Goal: Task Accomplishment & Management: Use online tool/utility

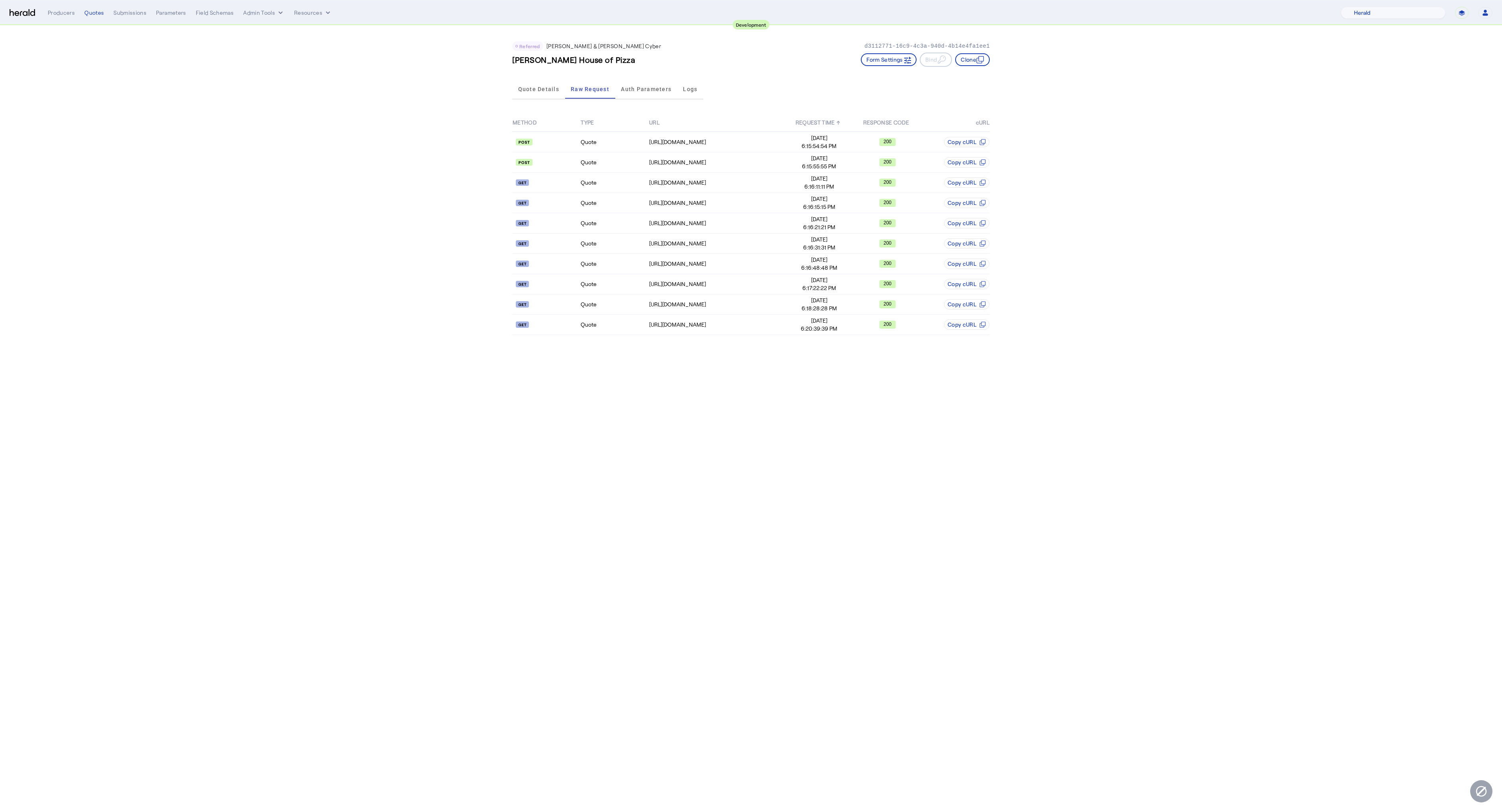
select select "pfm_2v8p_herald_api"
click at [50, 12] on div "Producers" at bounding box center [61, 13] width 27 height 8
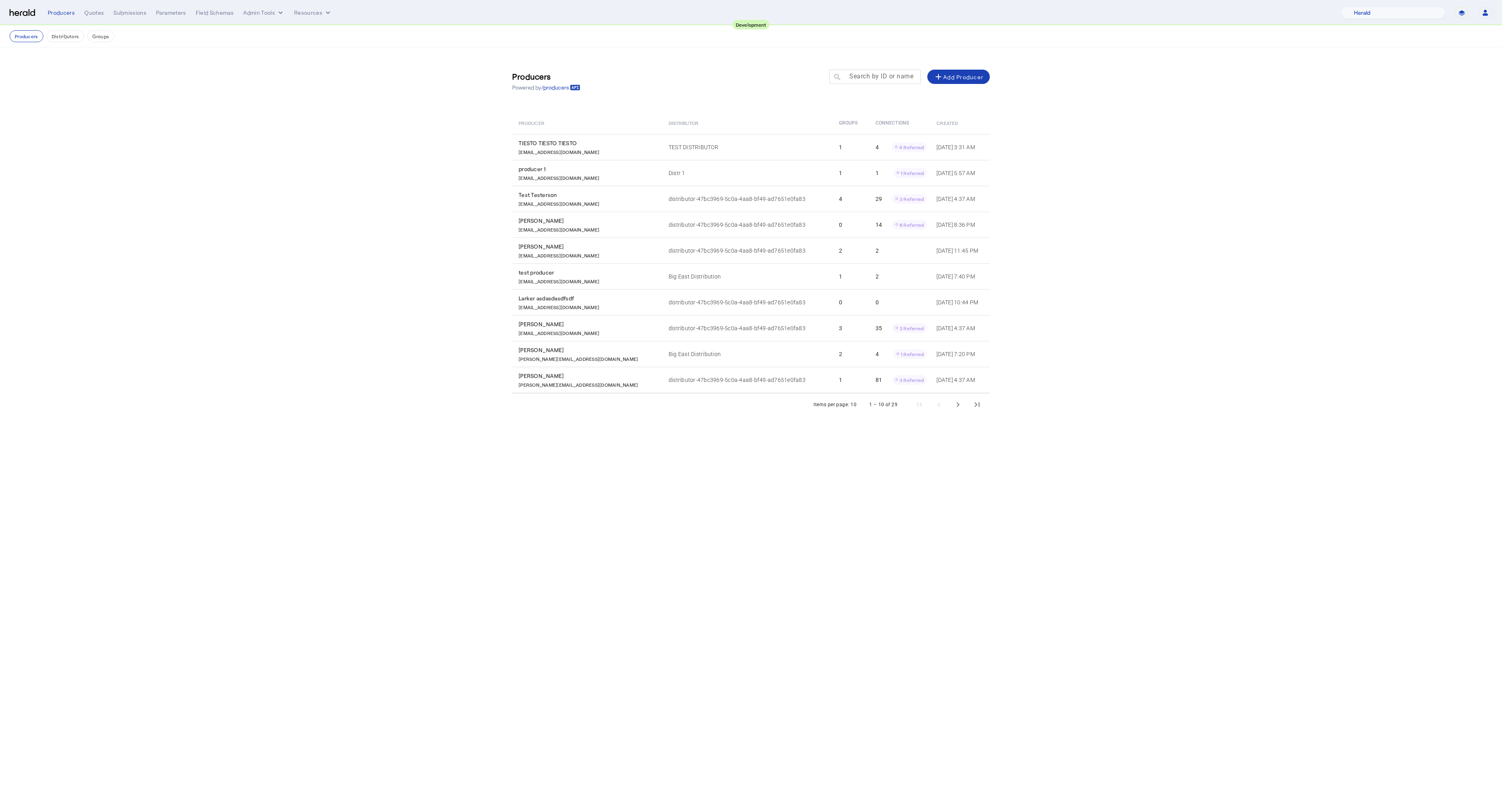
click at [861, 79] on mat-label "Search by ID or name" at bounding box center [882, 75] width 64 height 7
click at [861, 79] on input "Search by ID or name" at bounding box center [878, 76] width 72 height 10
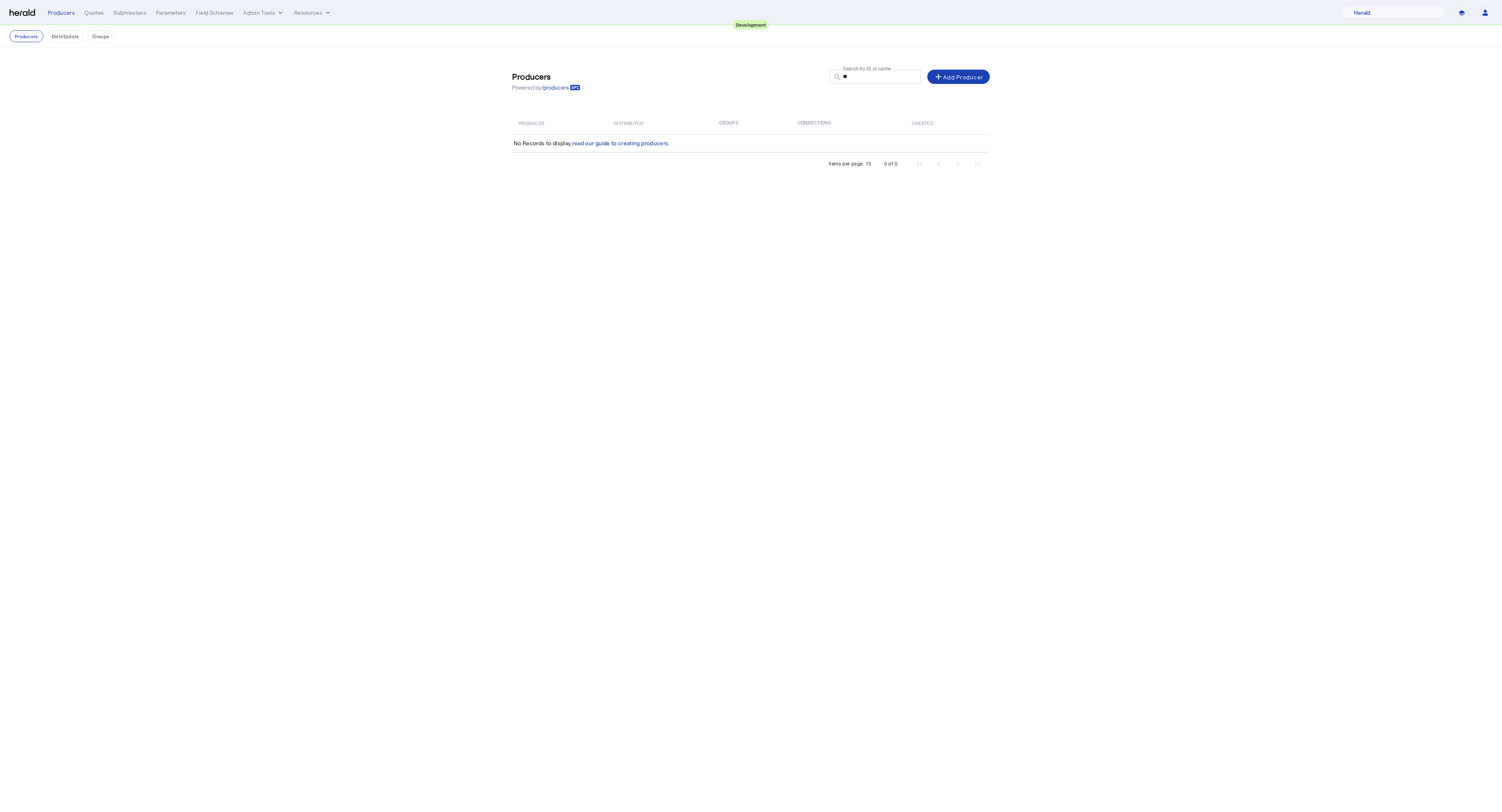
click at [841, 80] on mat-icon "search" at bounding box center [836, 78] width 14 height 10
click at [845, 76] on input "**" at bounding box center [878, 76] width 72 height 10
click at [845, 77] on input "**" at bounding box center [878, 76] width 72 height 10
type input "**"
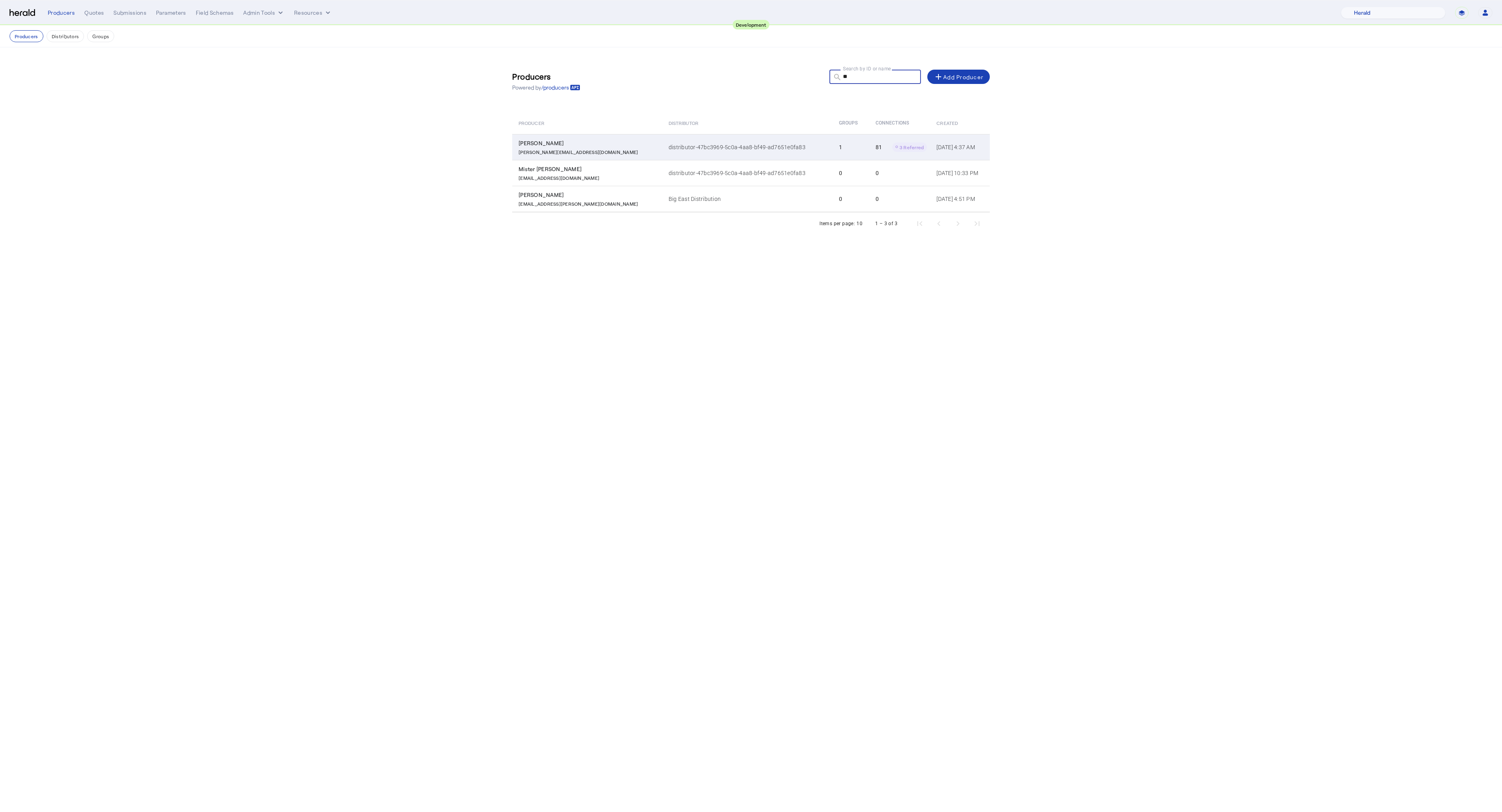
click at [545, 142] on div "[PERSON_NAME]" at bounding box center [588, 143] width 141 height 8
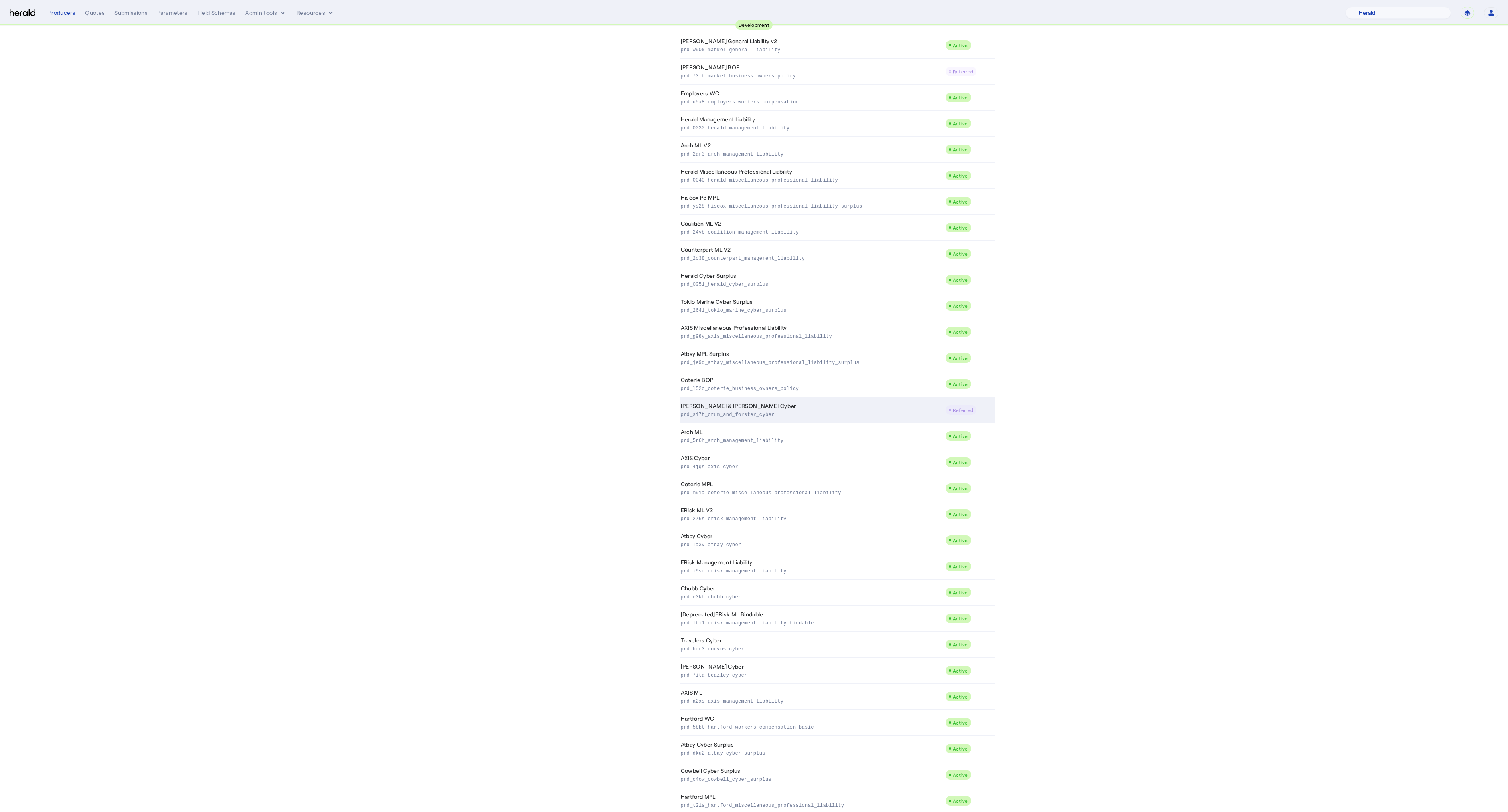
click at [723, 406] on td "Crum & Forster Cyber prd_si7t_crum_and_forster_cyber" at bounding box center [812, 410] width 265 height 26
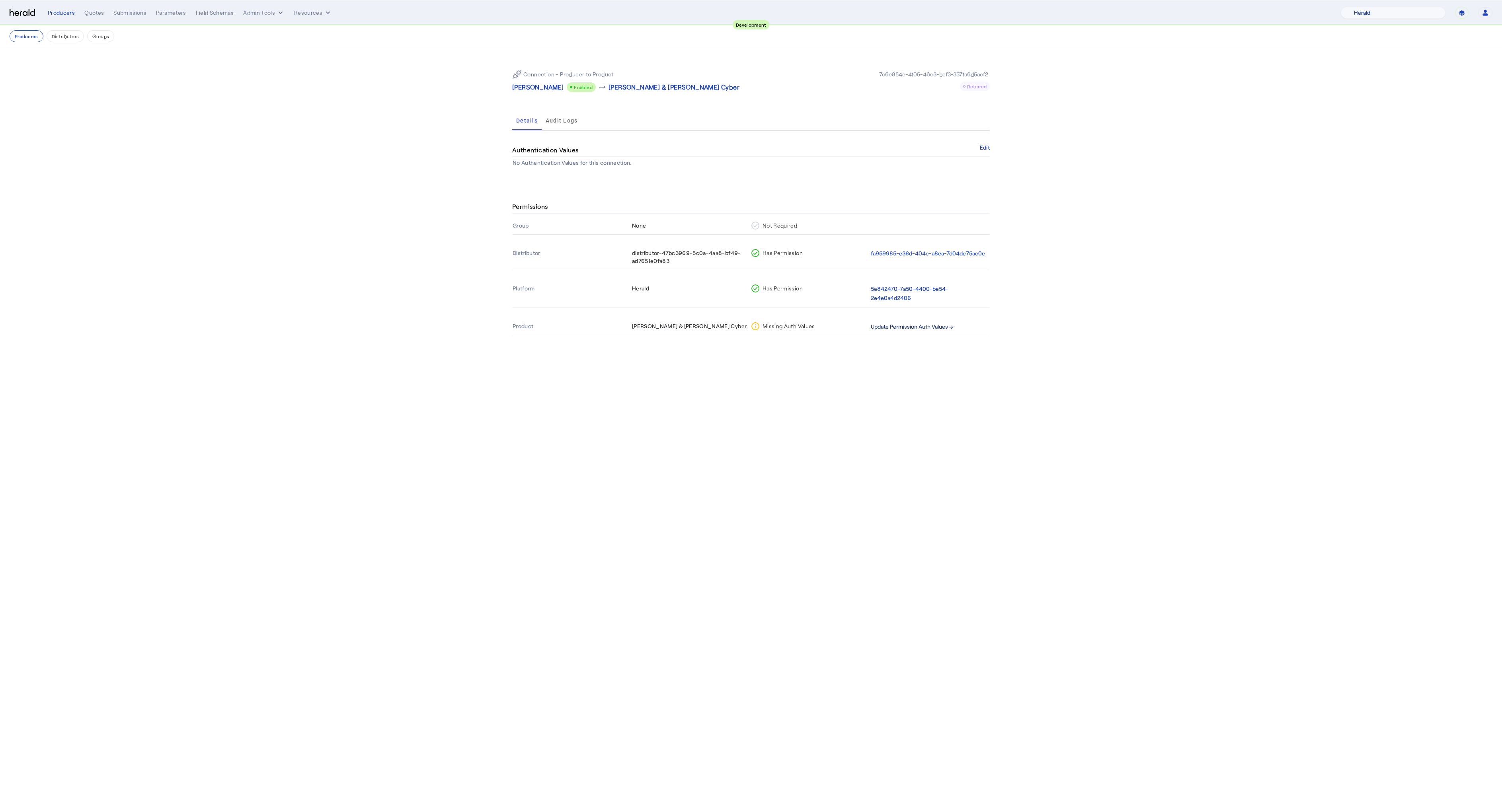
click at [875, 327] on button "Update Permission Auth Values →" at bounding box center [912, 326] width 83 height 9
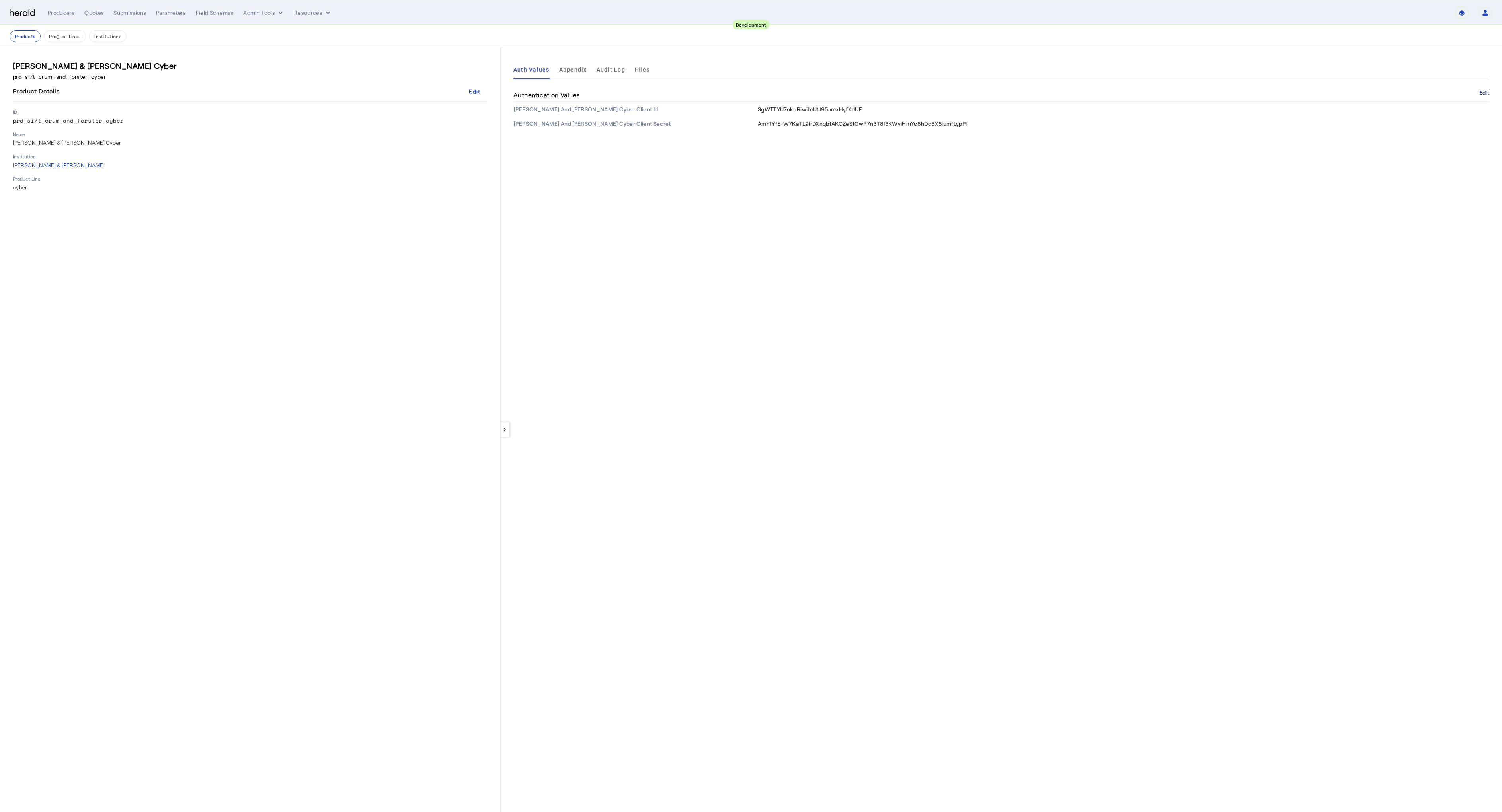
click at [1482, 94] on button "Edit" at bounding box center [1484, 92] width 10 height 5
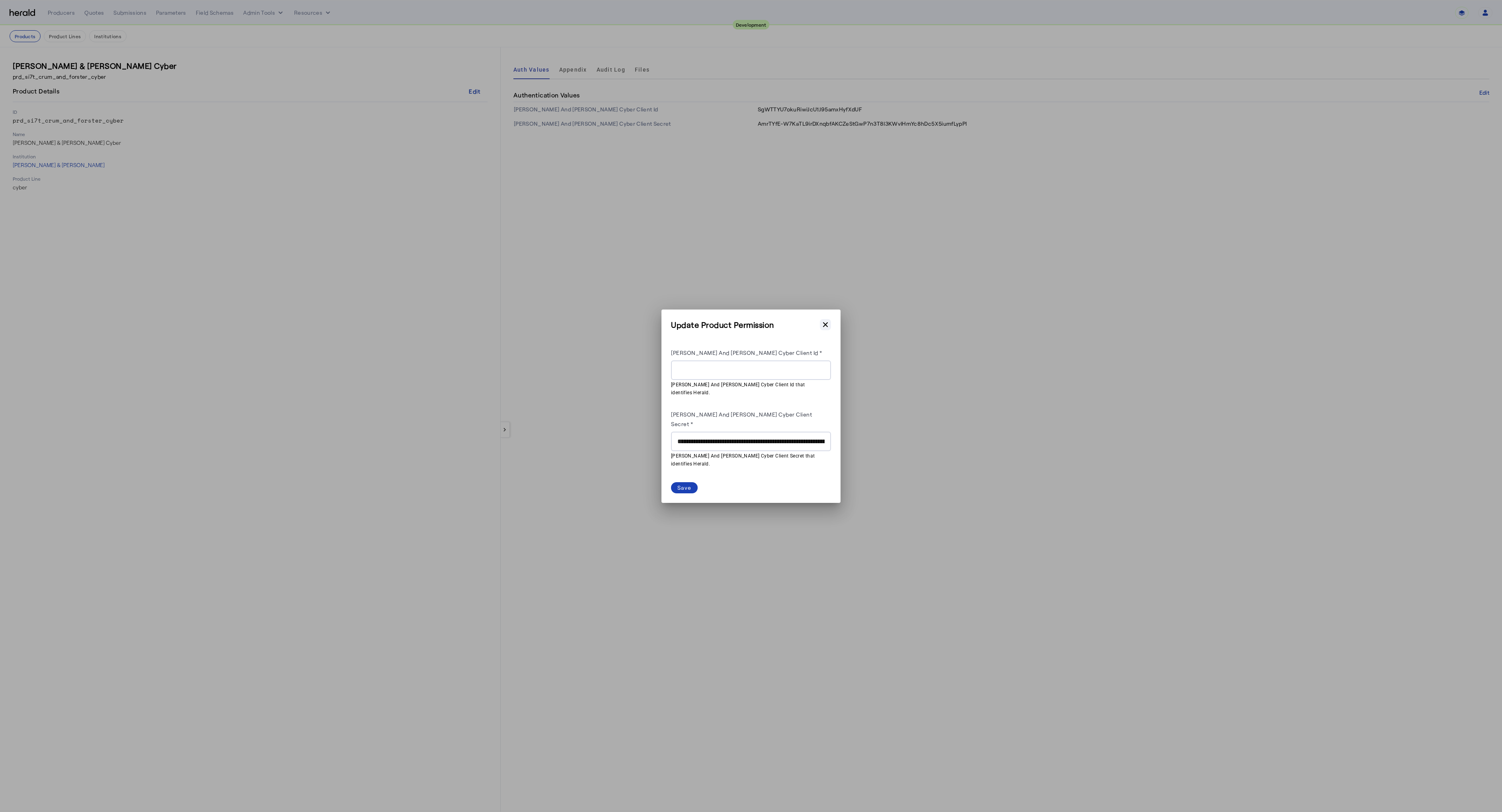
click at [826, 327] on icon "button" at bounding box center [825, 324] width 5 height 5
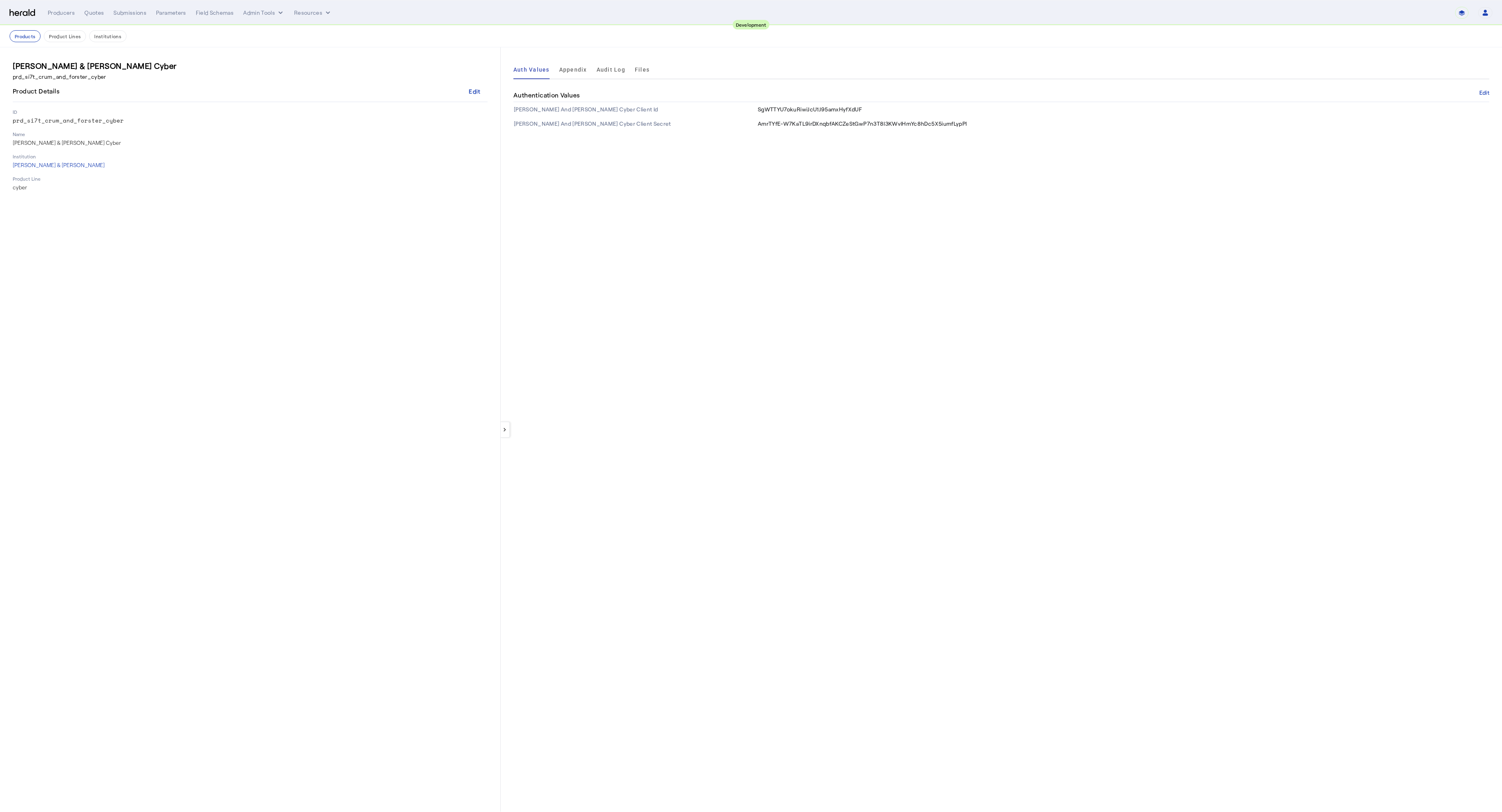
click at [787, 108] on span "SgWTTYU7okuRiwiJcU1J95amxHyfXdUF" at bounding box center [810, 109] width 104 height 6
copy span "SgWTTYU7okuRiwiJcU1J95amxHyfXdUF"
click at [1492, 92] on div "keyboard_arrow_left Auth Values Appendix Audit Log Files Authentication Values …" at bounding box center [1001, 429] width 1001 height 764
click at [1485, 90] on button "Edit" at bounding box center [1484, 92] width 10 height 5
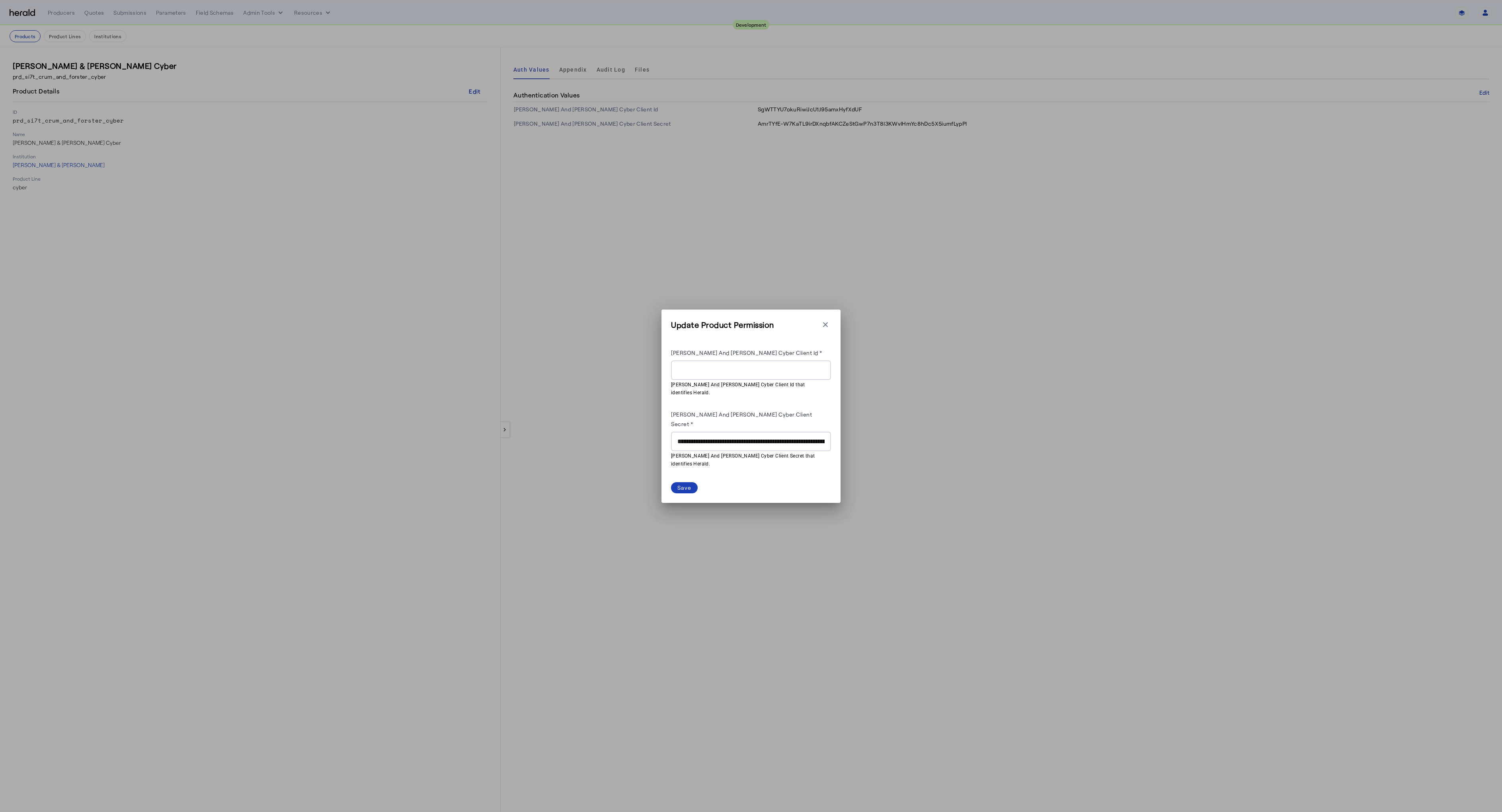
click at [783, 375] on input "Crum And Forster Cyber Client Id *" at bounding box center [751, 370] width 147 height 10
paste input "**********"
type input "**********"
click at [686, 484] on div "Save" at bounding box center [684, 488] width 14 height 8
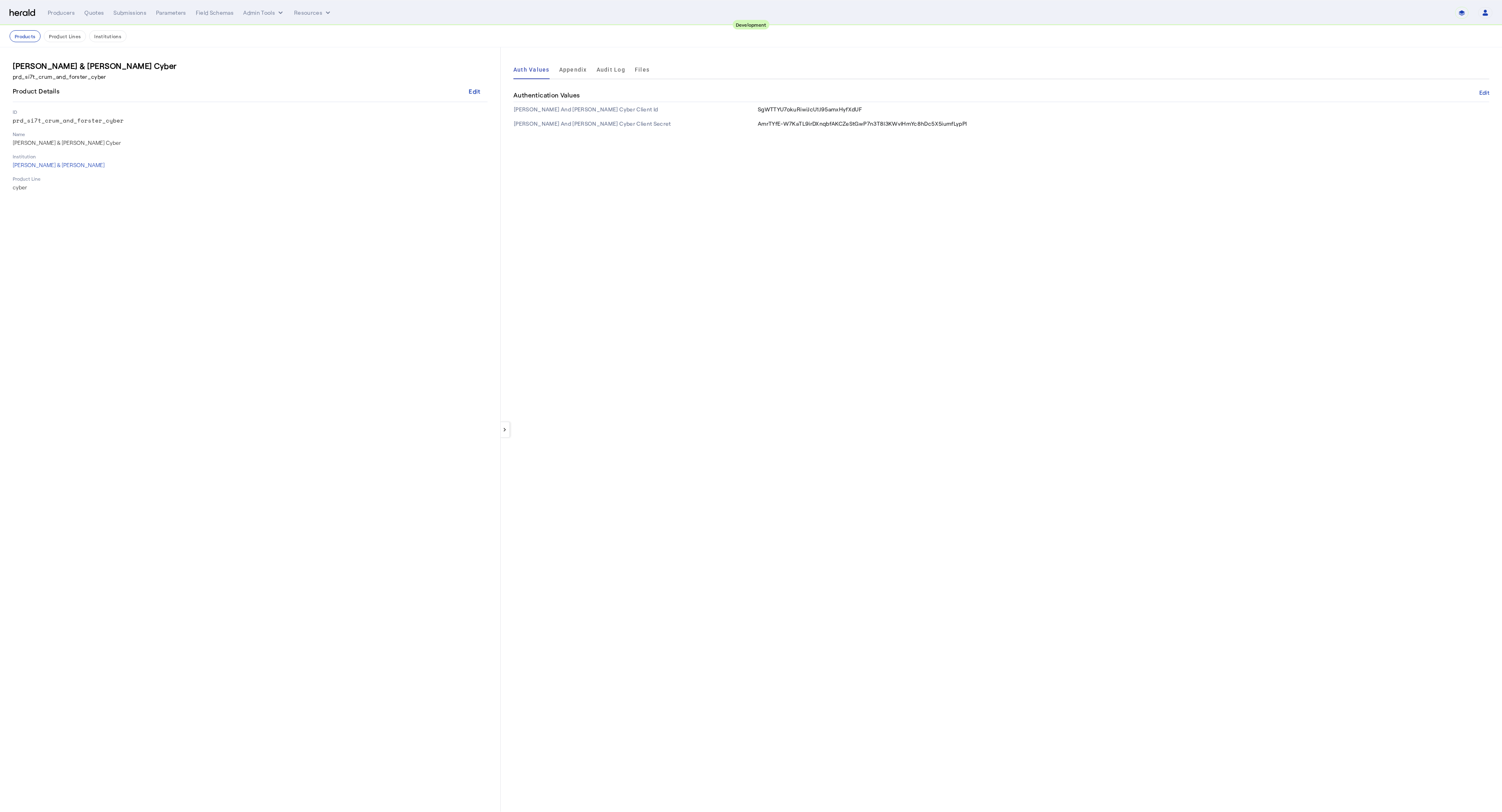
click at [681, 284] on div "keyboard_arrow_left Auth Values Appendix Audit Log Files Authentication Values …" at bounding box center [1001, 429] width 1001 height 764
click at [53, 12] on div "Producers" at bounding box center [61, 13] width 27 height 8
select select "pfm_2v8p_herald_api"
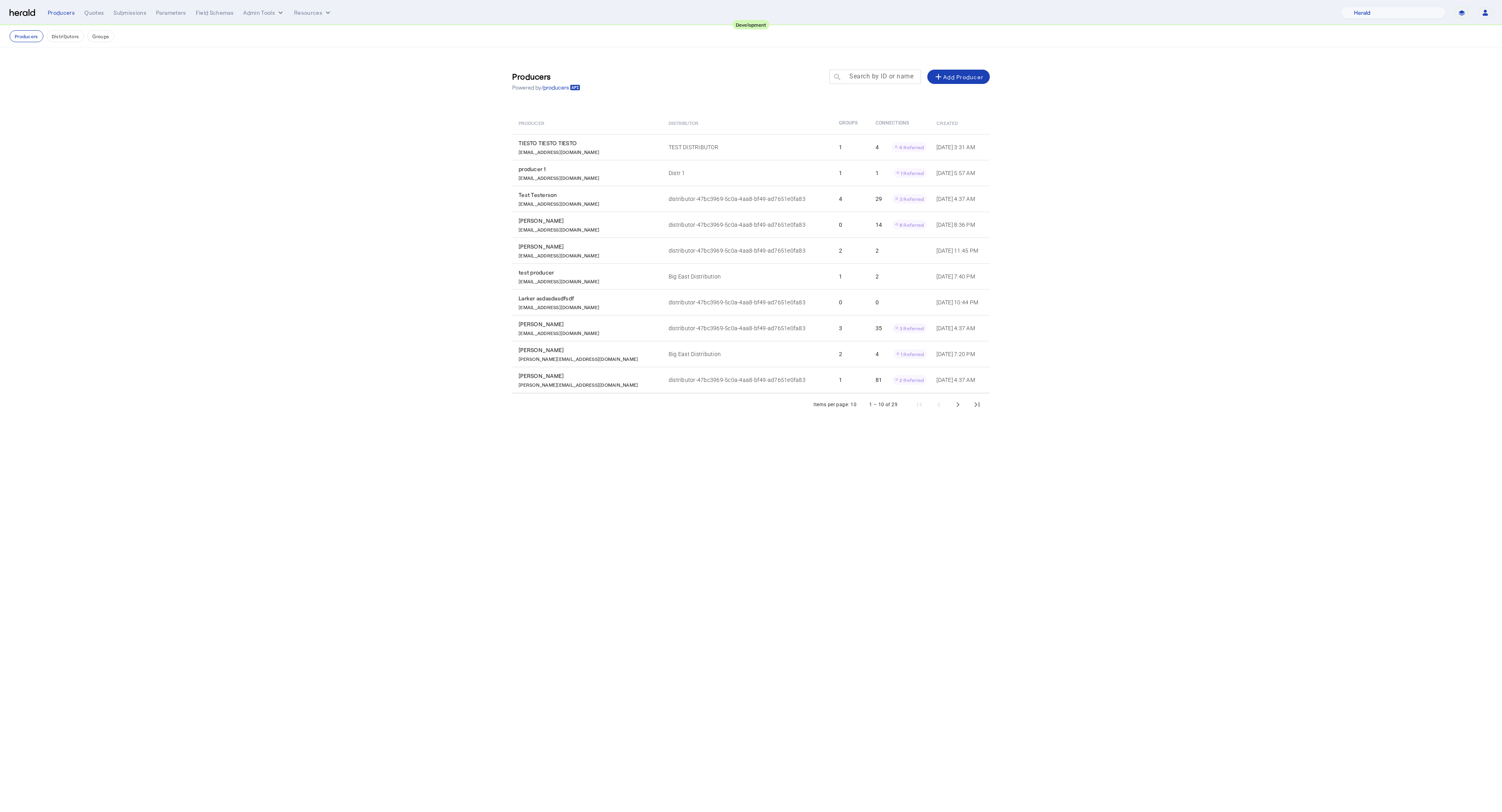
click at [888, 78] on mat-label "Search by ID or name" at bounding box center [882, 75] width 64 height 7
click at [888, 78] on input "Search by ID or name" at bounding box center [878, 76] width 72 height 10
click at [567, 376] on div "[PERSON_NAME]" at bounding box center [588, 376] width 141 height 8
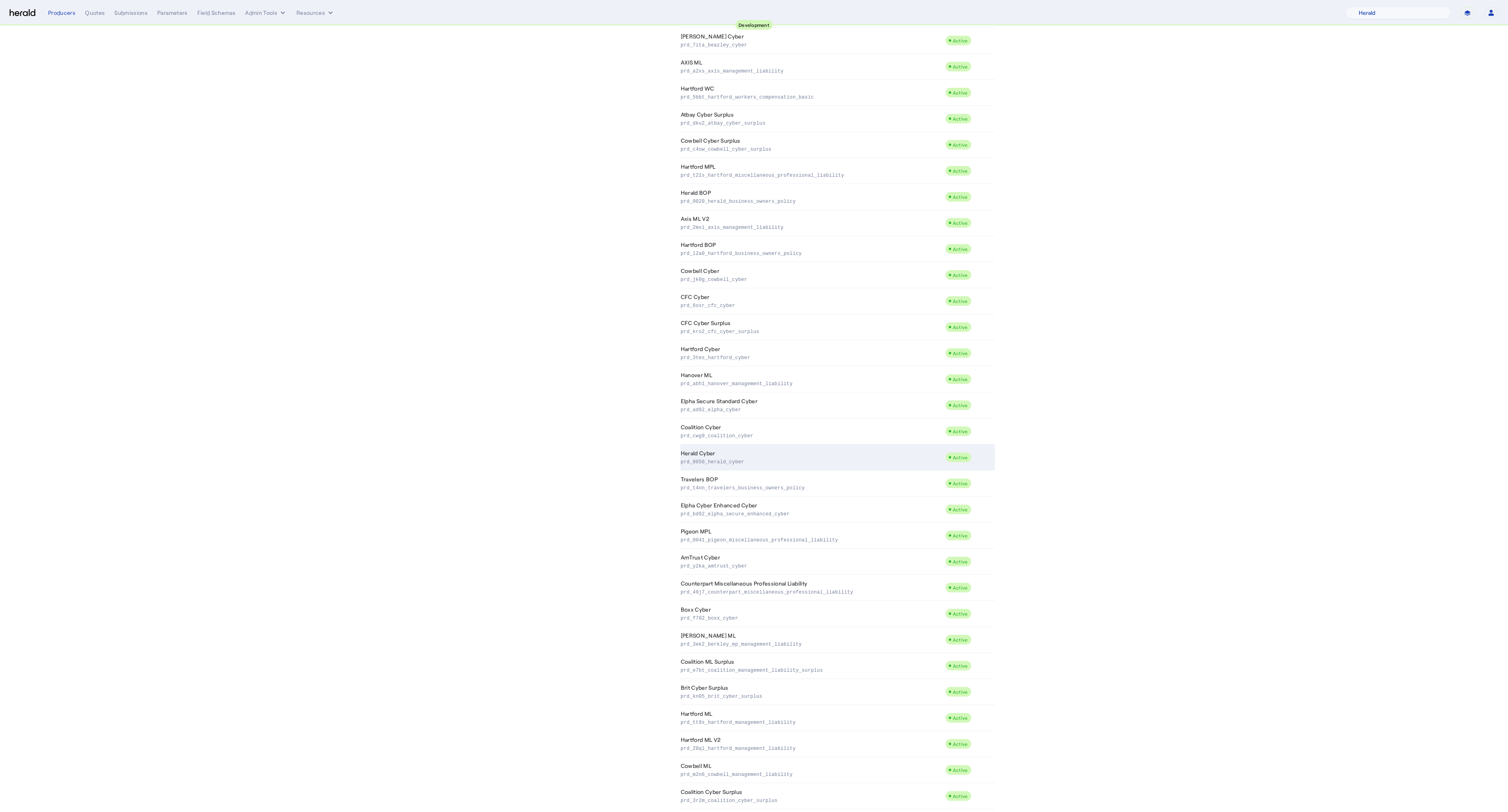
scroll to position [716, 0]
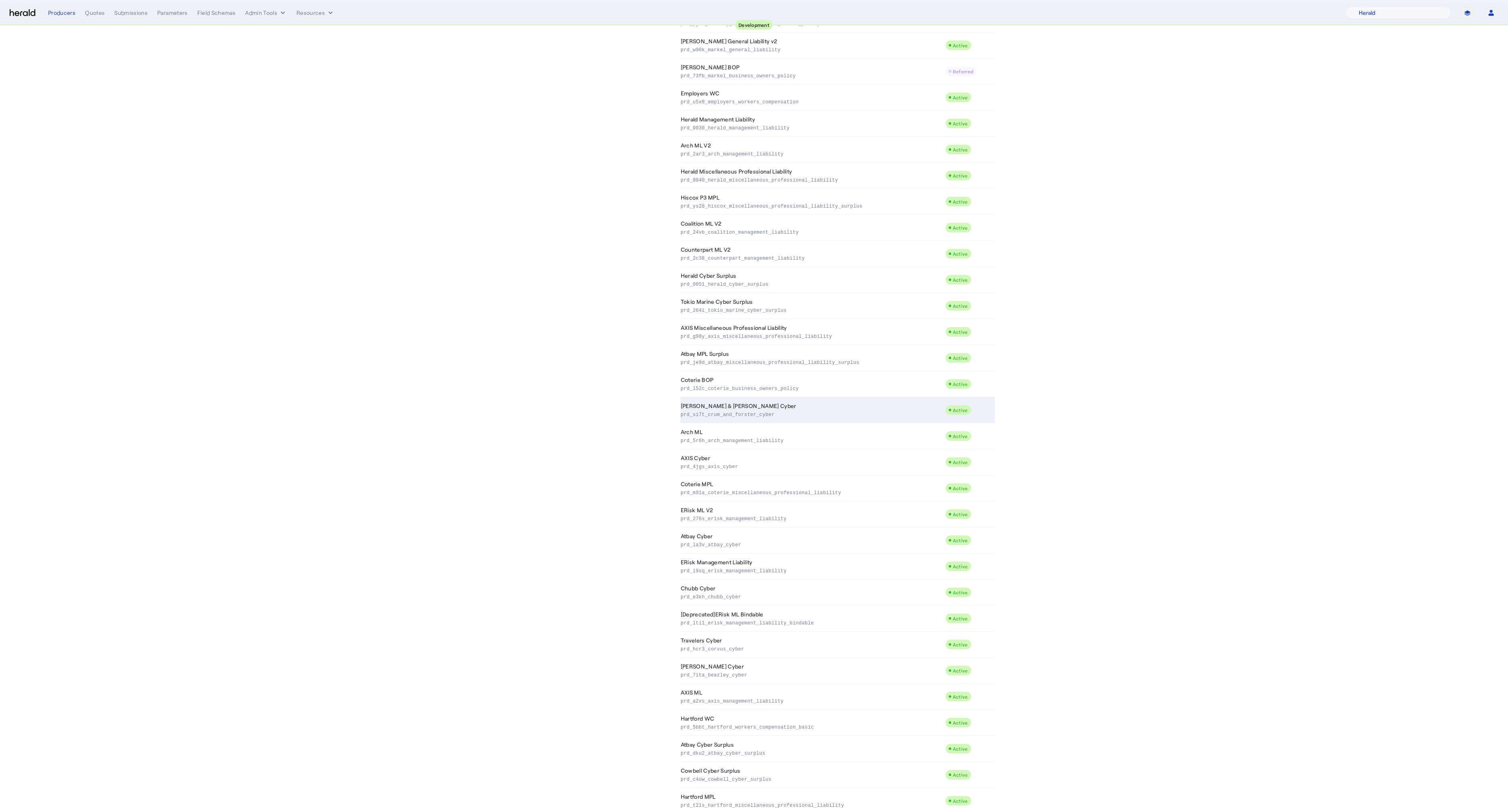
click at [721, 409] on td "Crum & Forster Cyber prd_si7t_crum_and_forster_cyber" at bounding box center [812, 410] width 265 height 26
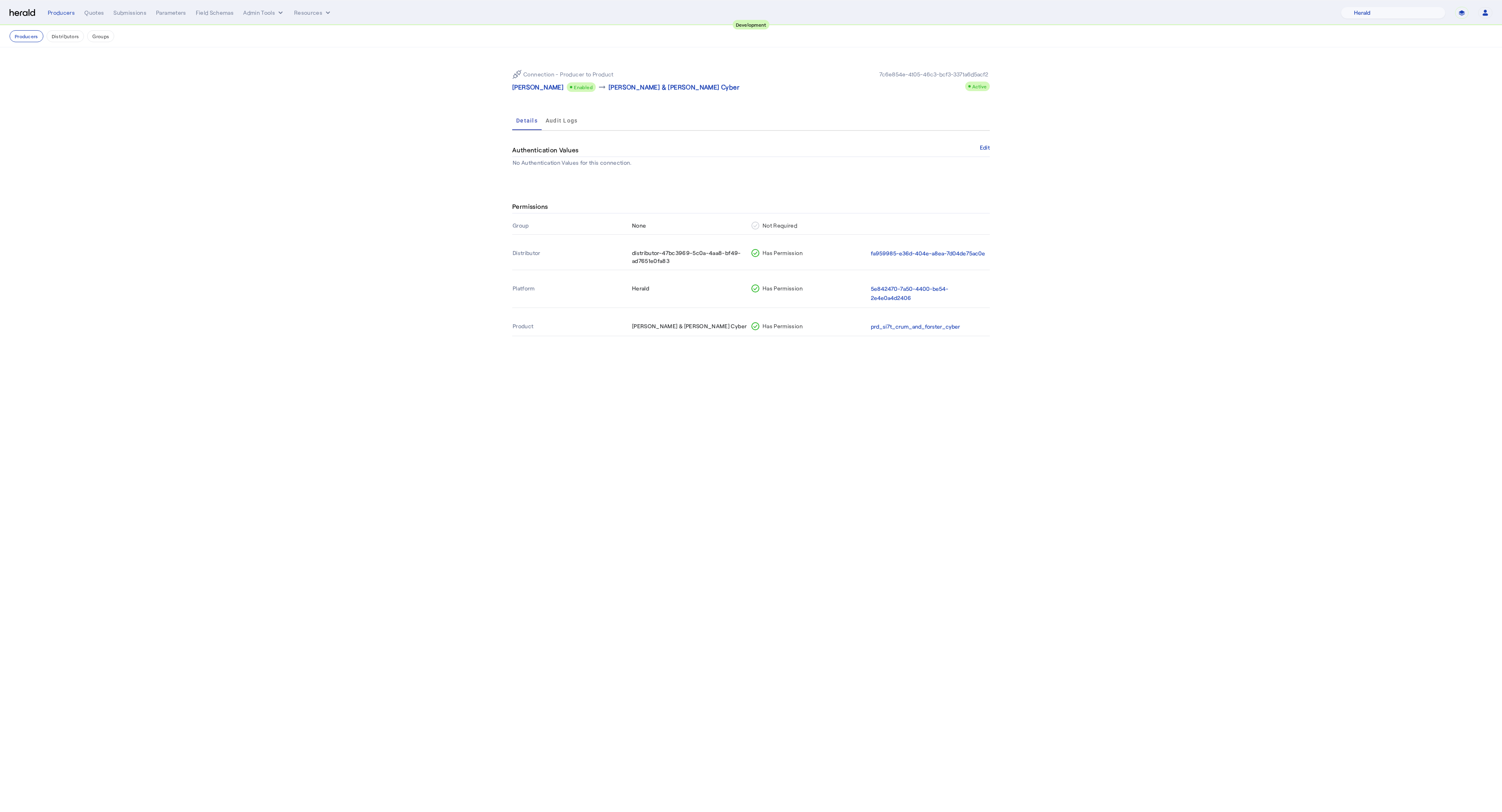
click at [284, 390] on body "**********" at bounding box center [751, 406] width 1502 height 812
click at [765, 229] on div "Not Required" at bounding box center [809, 226] width 116 height 8
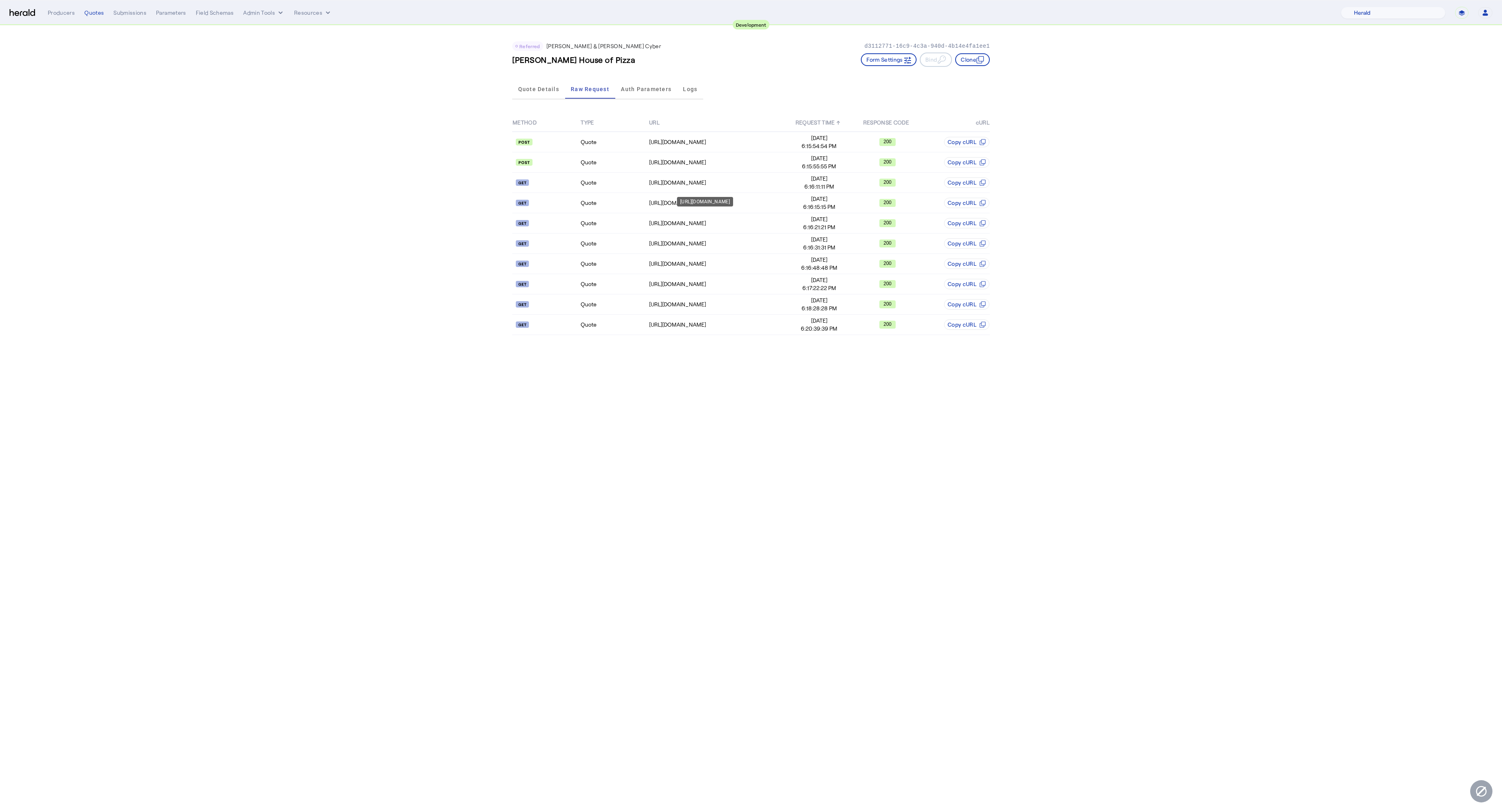
select select "pfm_2v8p_herald_api"
click at [702, 203] on div "[URL][DOMAIN_NAME]" at bounding box center [717, 203] width 136 height 8
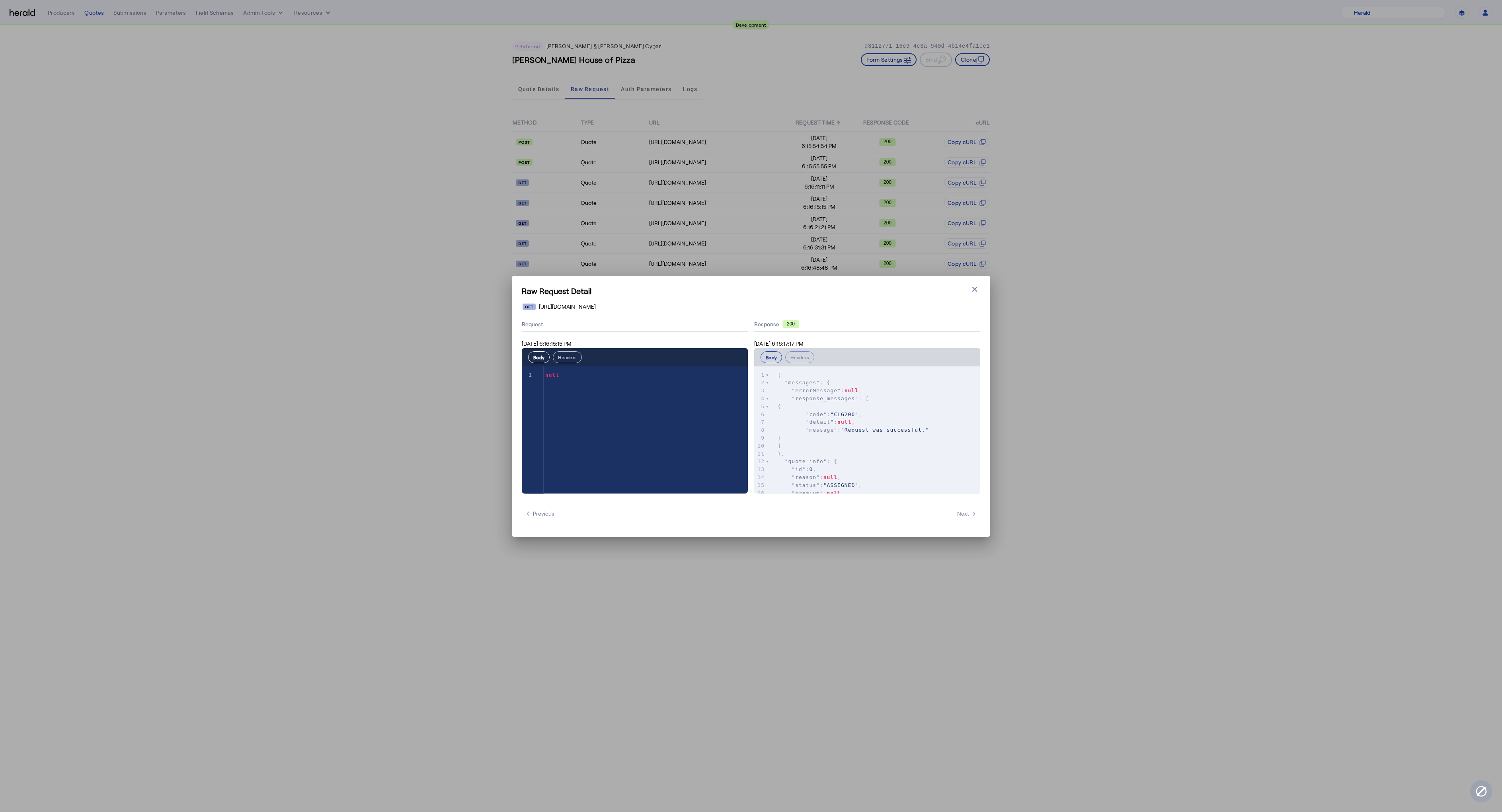
click at [572, 358] on button "Headers" at bounding box center [567, 357] width 29 height 12
drag, startPoint x: 529, startPoint y: 354, endPoint x: 549, endPoint y: 356, distance: 20.1
click at [529, 353] on button "Body" at bounding box center [538, 357] width 22 height 12
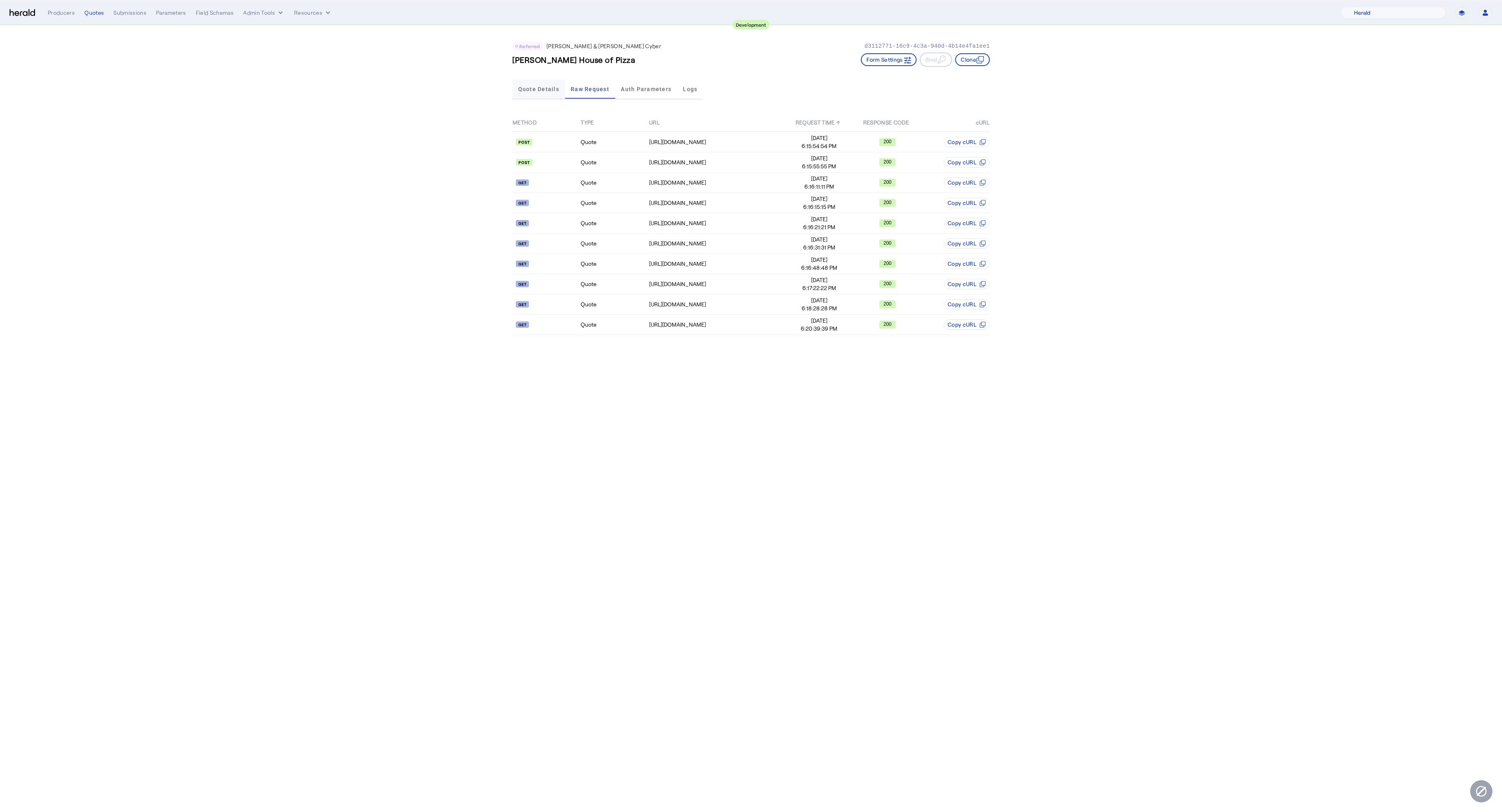
click at [539, 94] on span "Quote Details" at bounding box center [538, 89] width 41 height 19
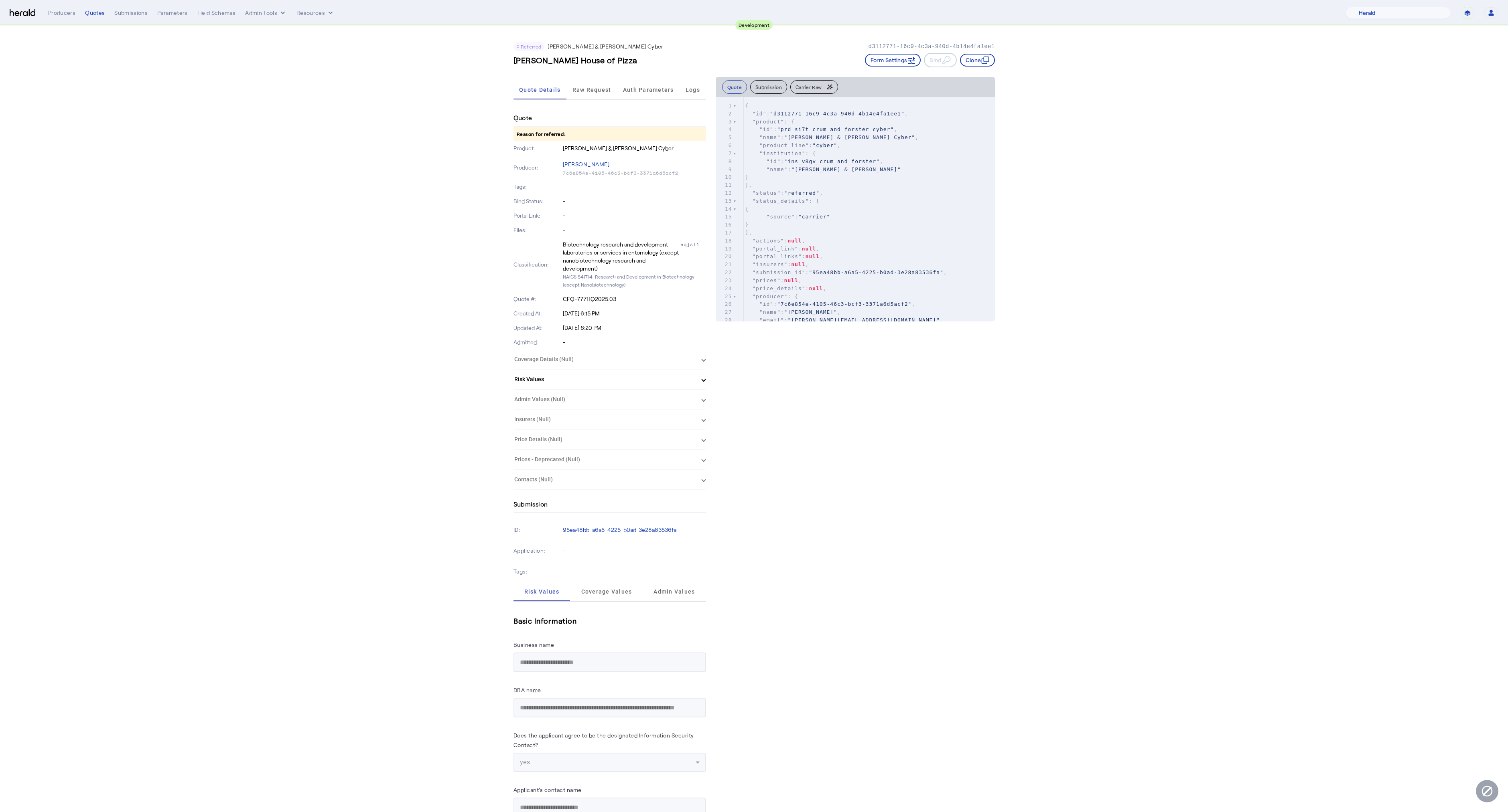
click at [688, 94] on div "Logs" at bounding box center [692, 90] width 26 height 19
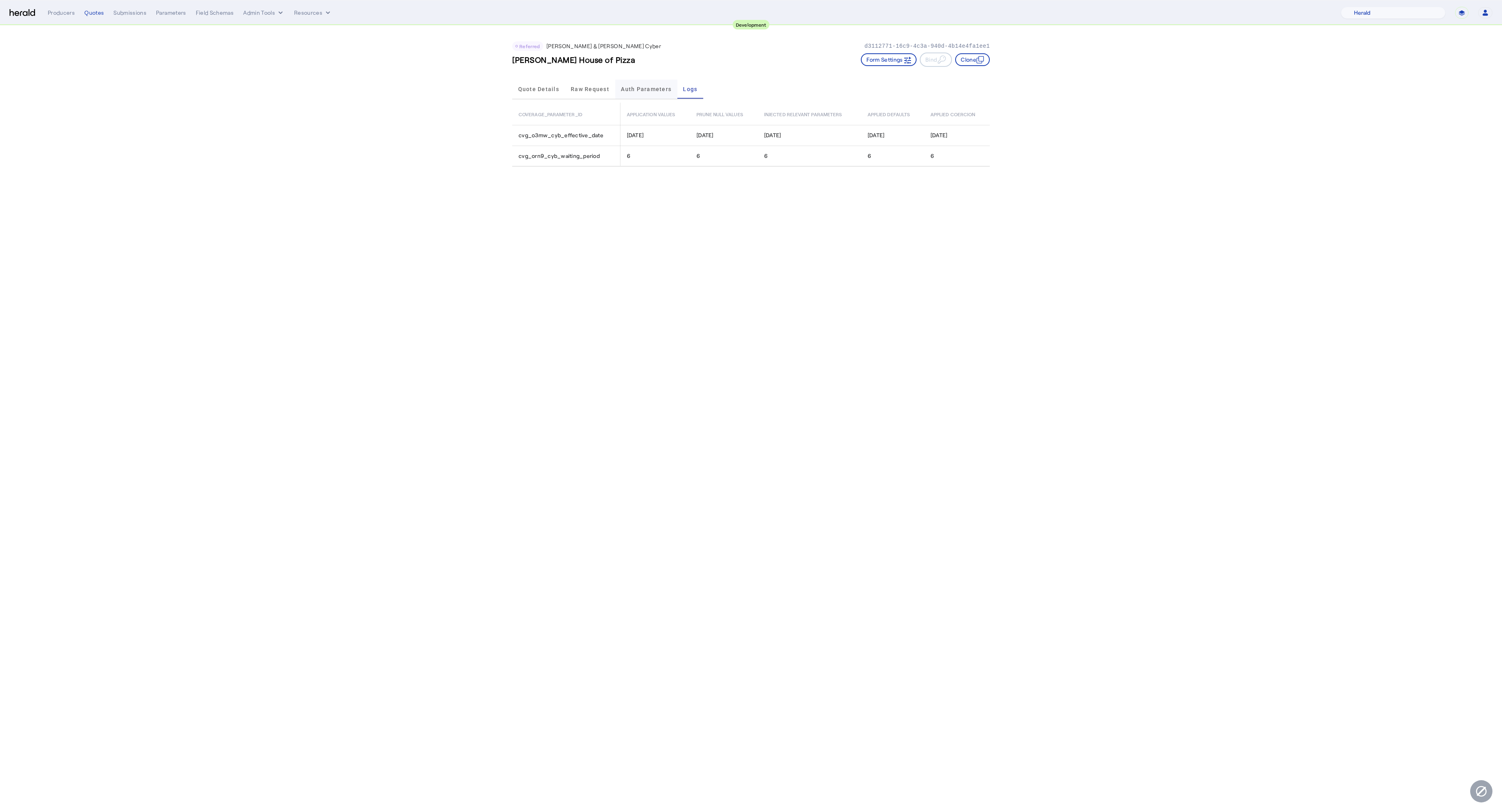
click at [664, 89] on span "Auth Parameters" at bounding box center [646, 88] width 51 height 6
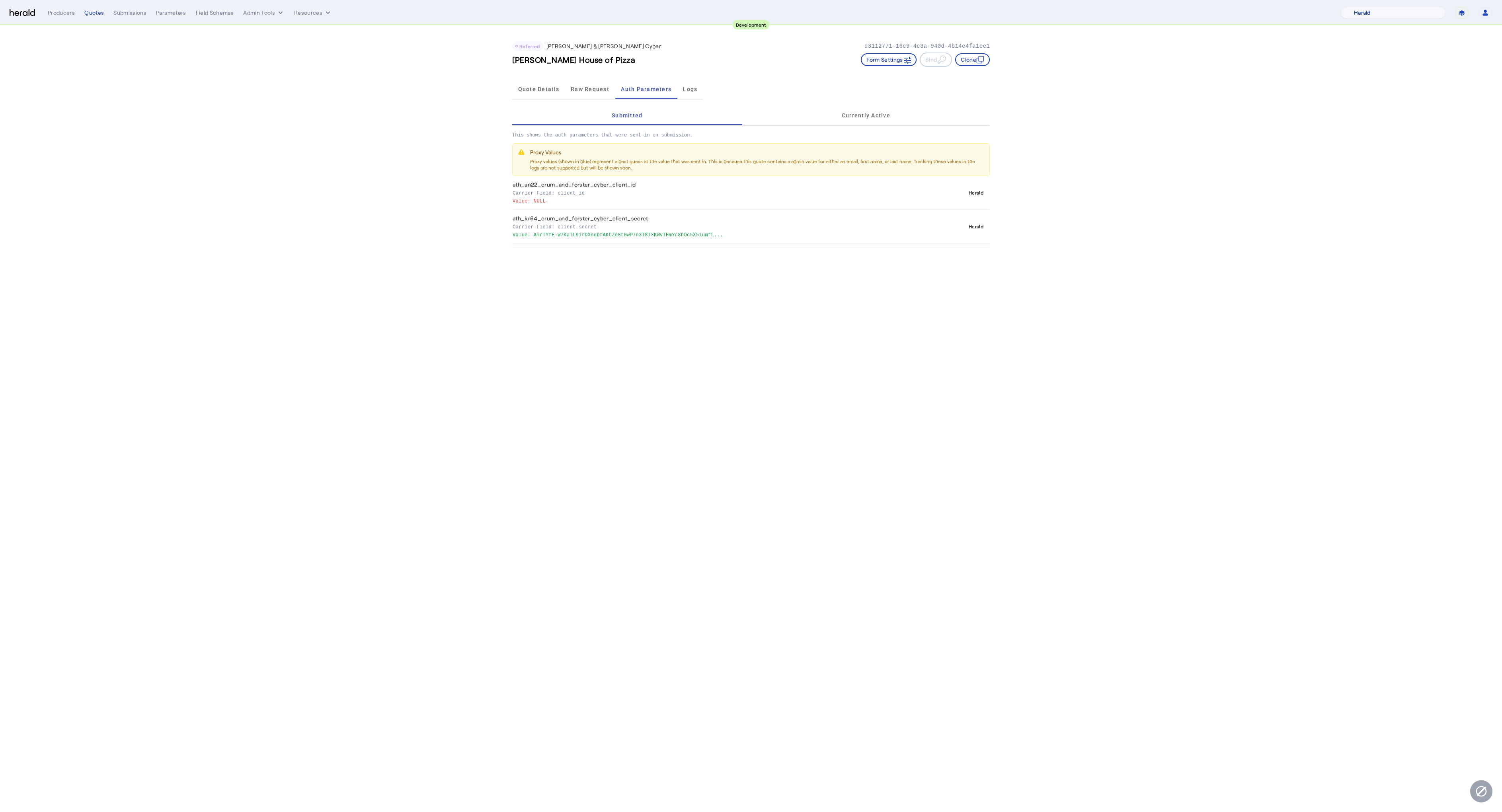
click at [538, 92] on span "Quote Details" at bounding box center [538, 89] width 41 height 19
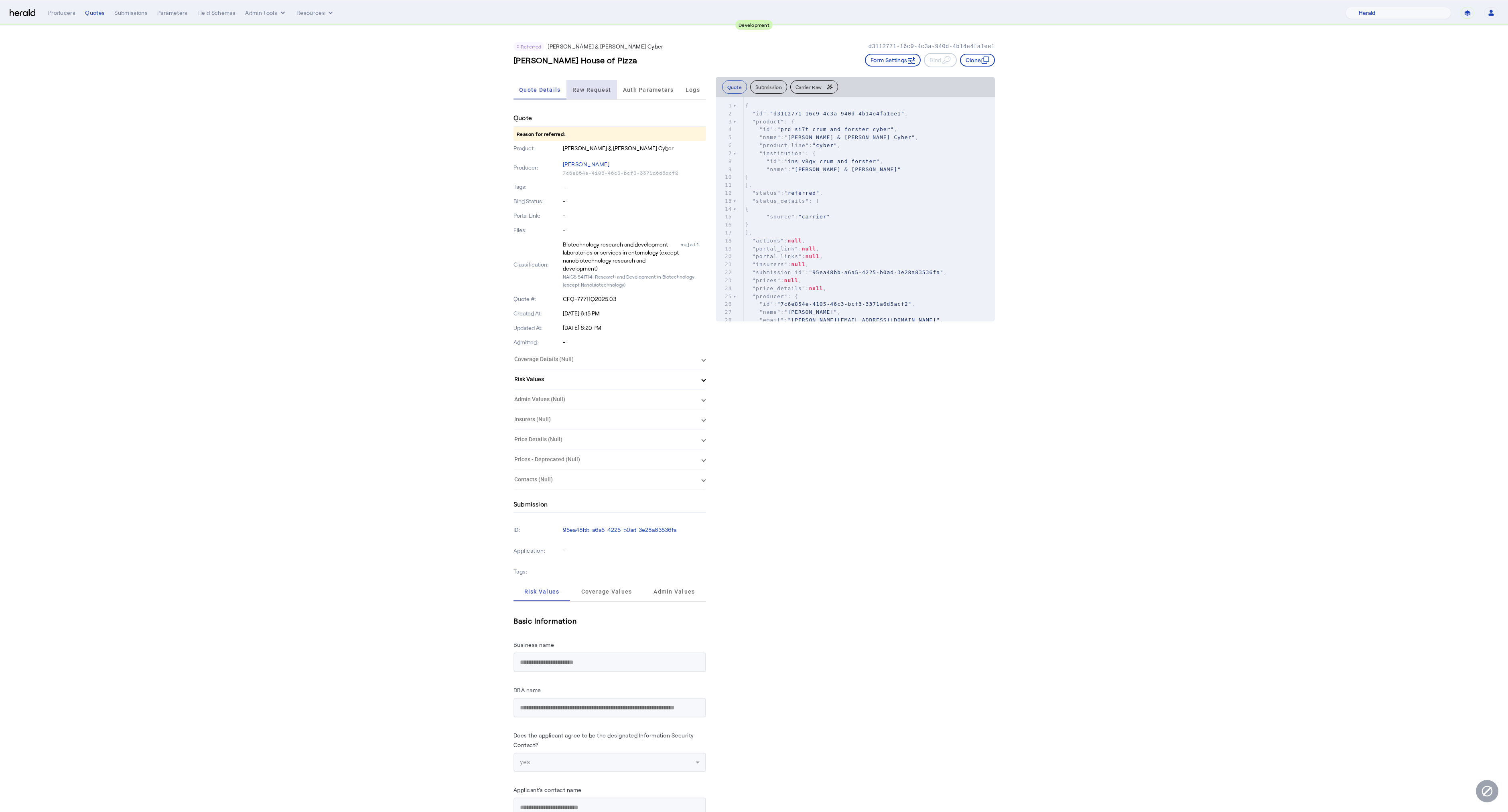
click at [607, 92] on span "Raw Request" at bounding box center [592, 89] width 39 height 6
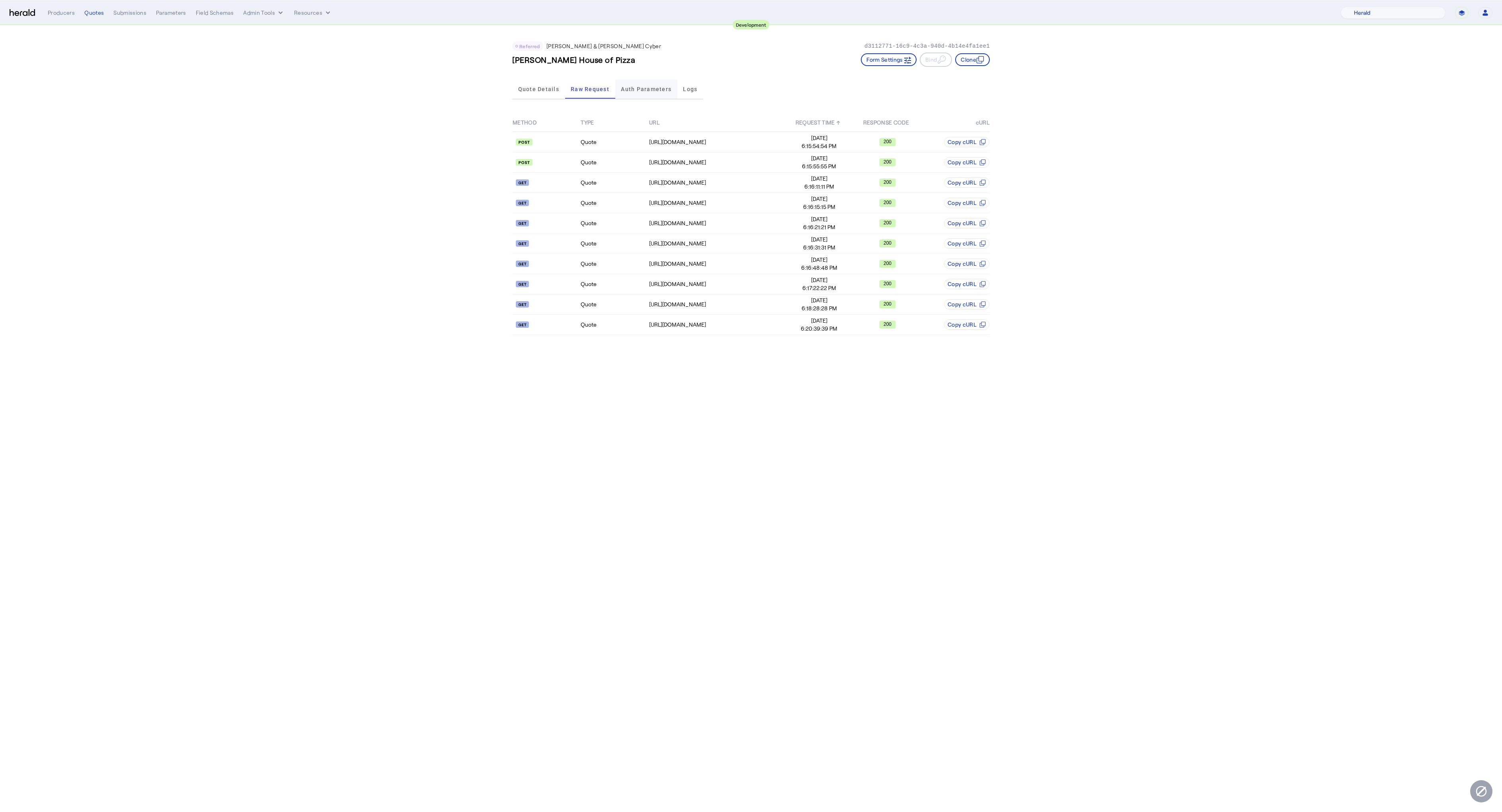
click at [632, 88] on span "Auth Parameters" at bounding box center [646, 88] width 51 height 6
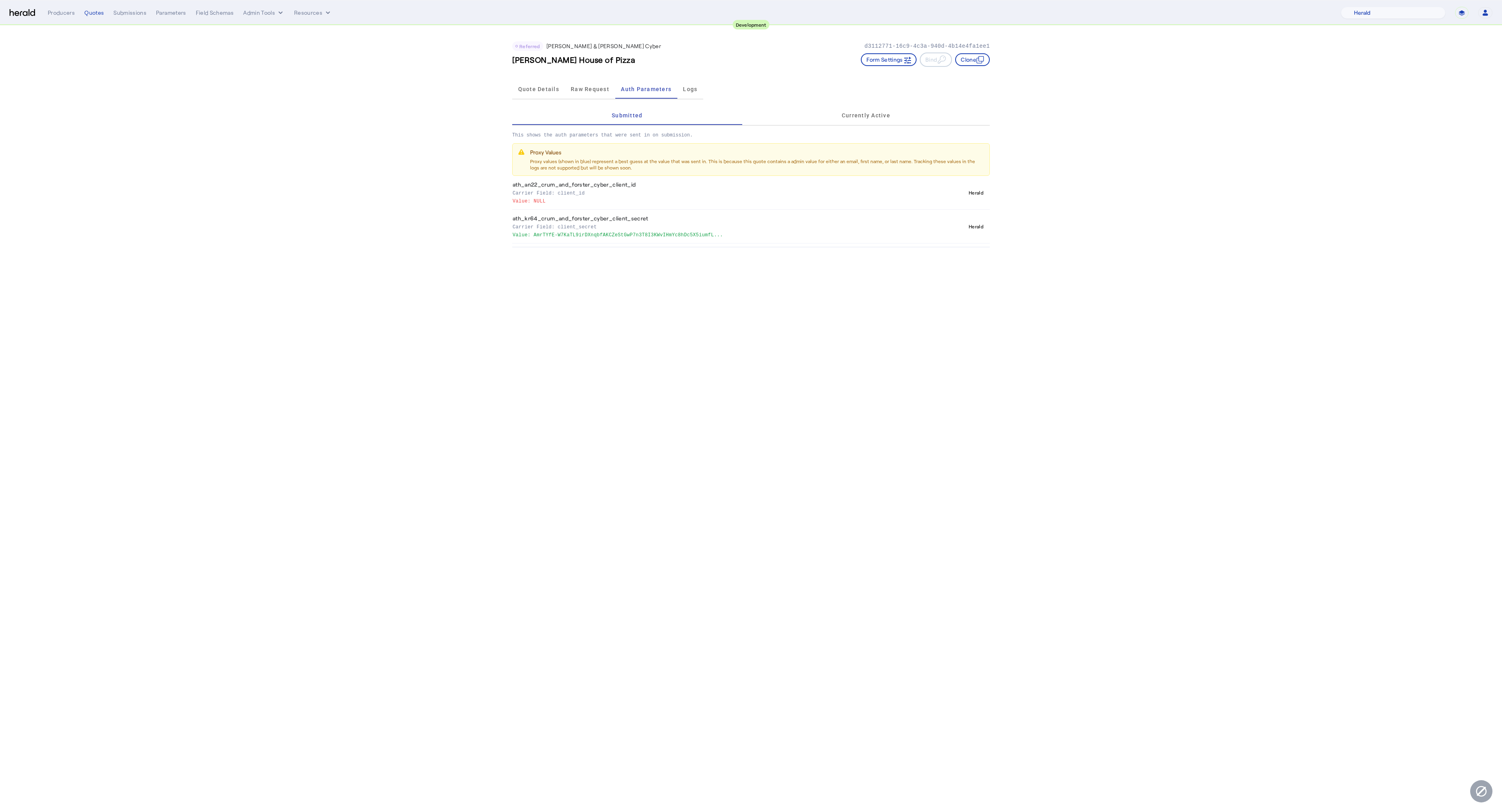
click at [542, 197] on p "Value: NULL" at bounding box center [723, 201] width 422 height 8
click at [541, 204] on p "Value: NULL" at bounding box center [723, 201] width 422 height 8
click at [541, 203] on p "Value: NULL" at bounding box center [723, 201] width 422 height 8
click at [540, 203] on p "Value: NULL" at bounding box center [723, 201] width 422 height 8
click at [531, 88] on span "Quote Details" at bounding box center [538, 88] width 41 height 6
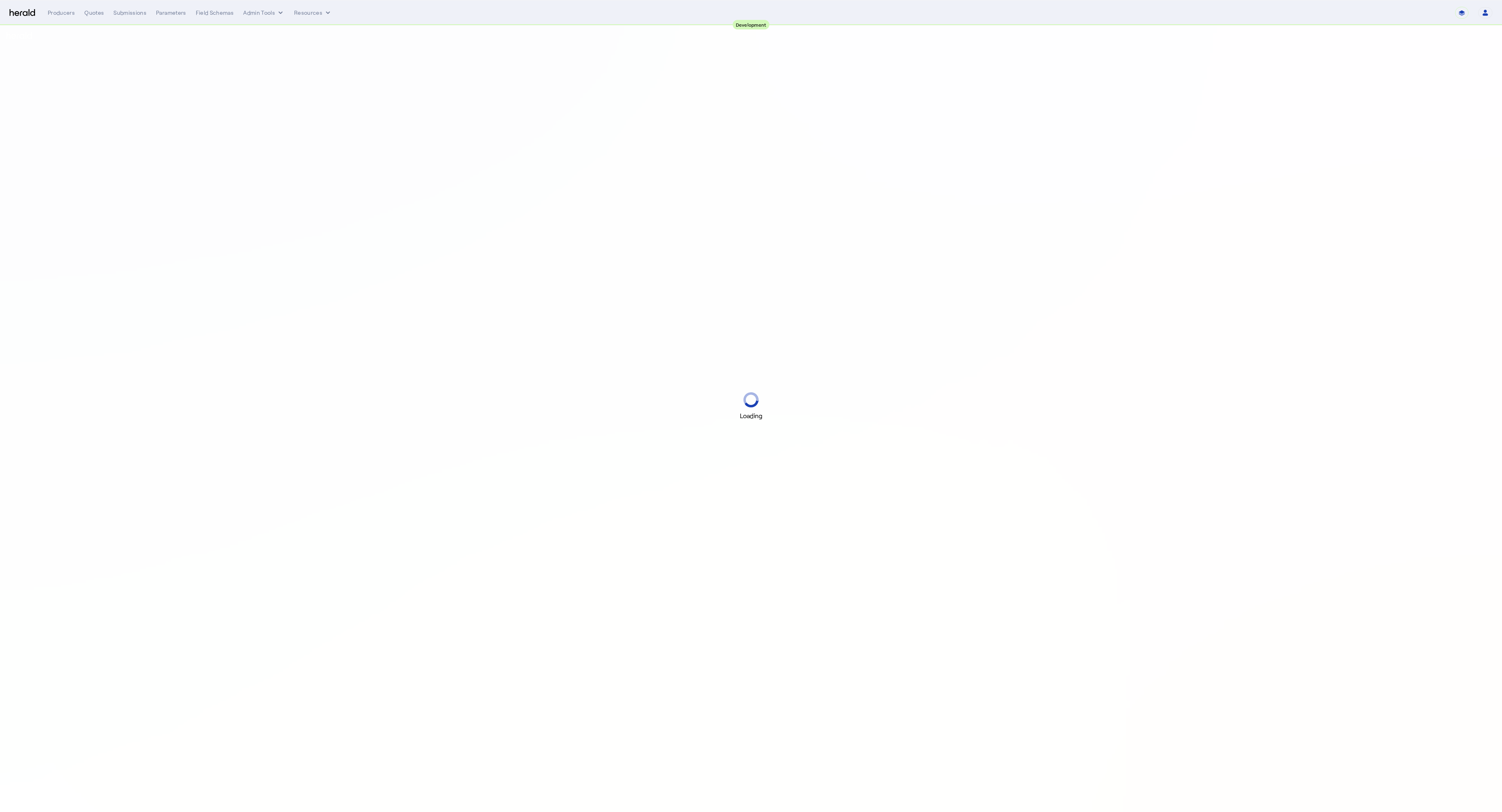
select select "pfm_2v8p_herald_api"
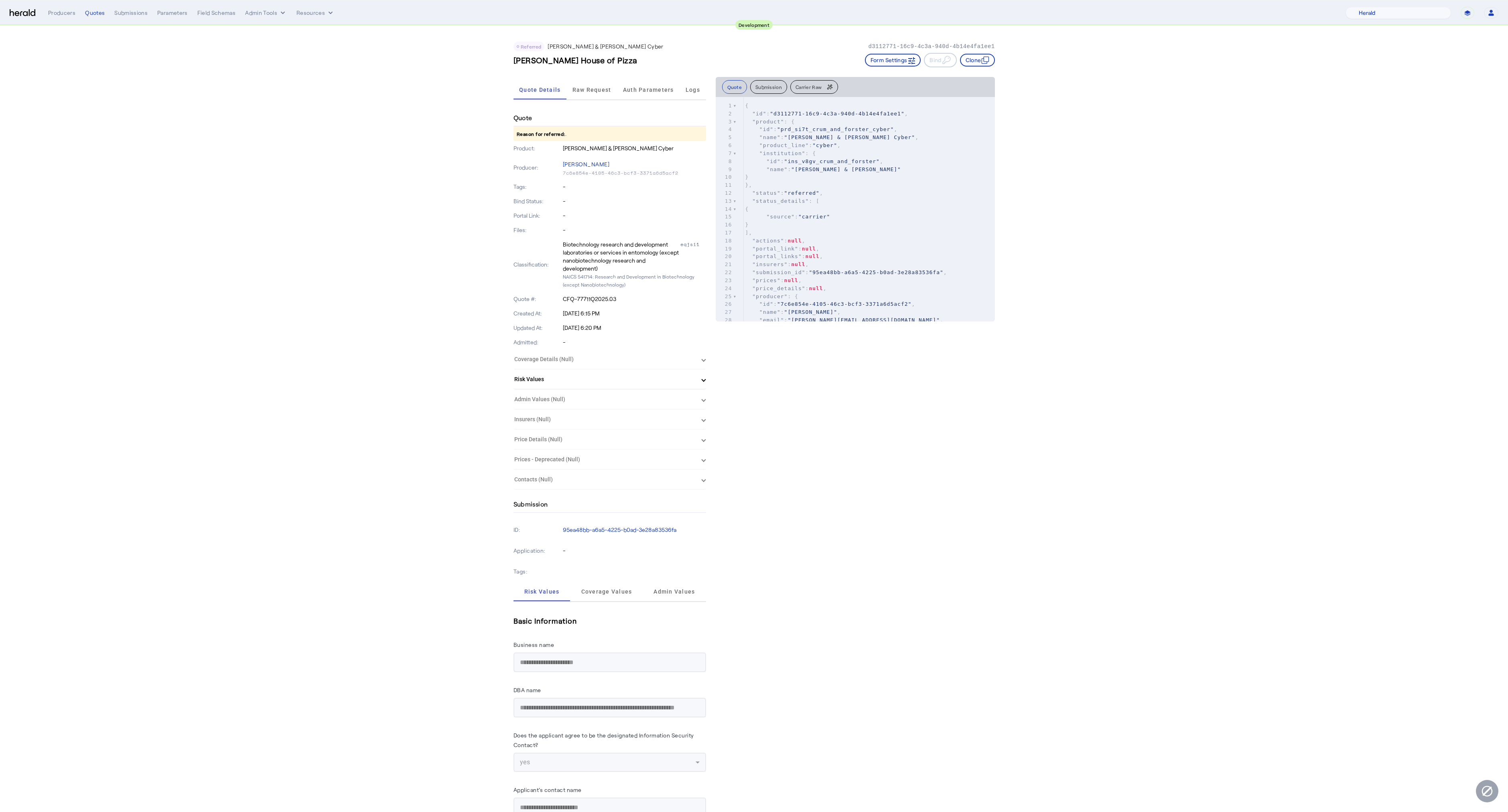
click at [597, 299] on p "CFQ-77711Q2025.03" at bounding box center [634, 299] width 143 height 8
click at [597, 300] on p "CFQ-77711Q2025.03" at bounding box center [634, 299] width 143 height 8
click at [768, 86] on button "Submission" at bounding box center [769, 87] width 37 height 14
click at [743, 86] on button "Quote" at bounding box center [734, 87] width 25 height 14
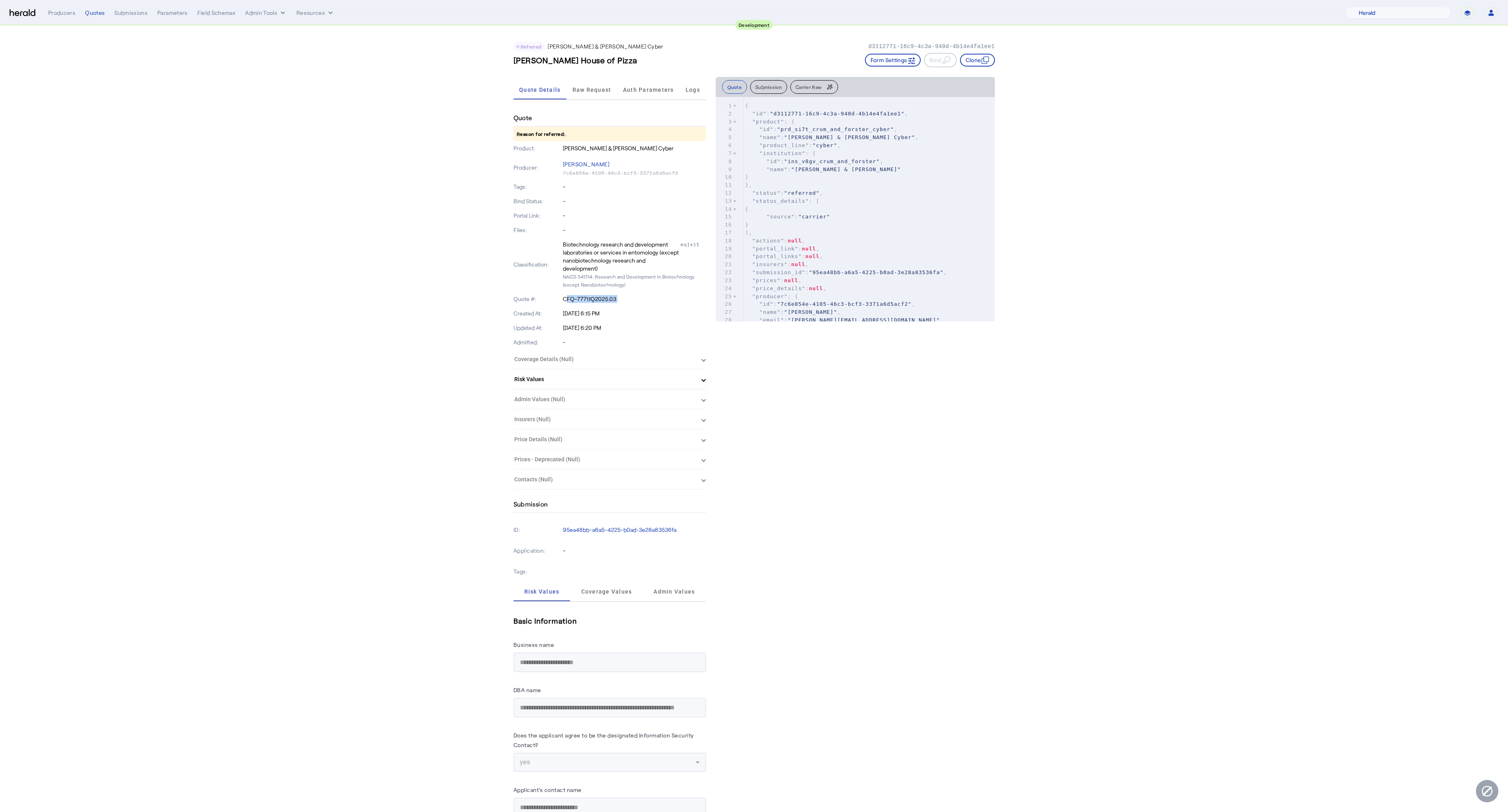
click at [806, 87] on span "Carrier Raw" at bounding box center [808, 87] width 26 height 5
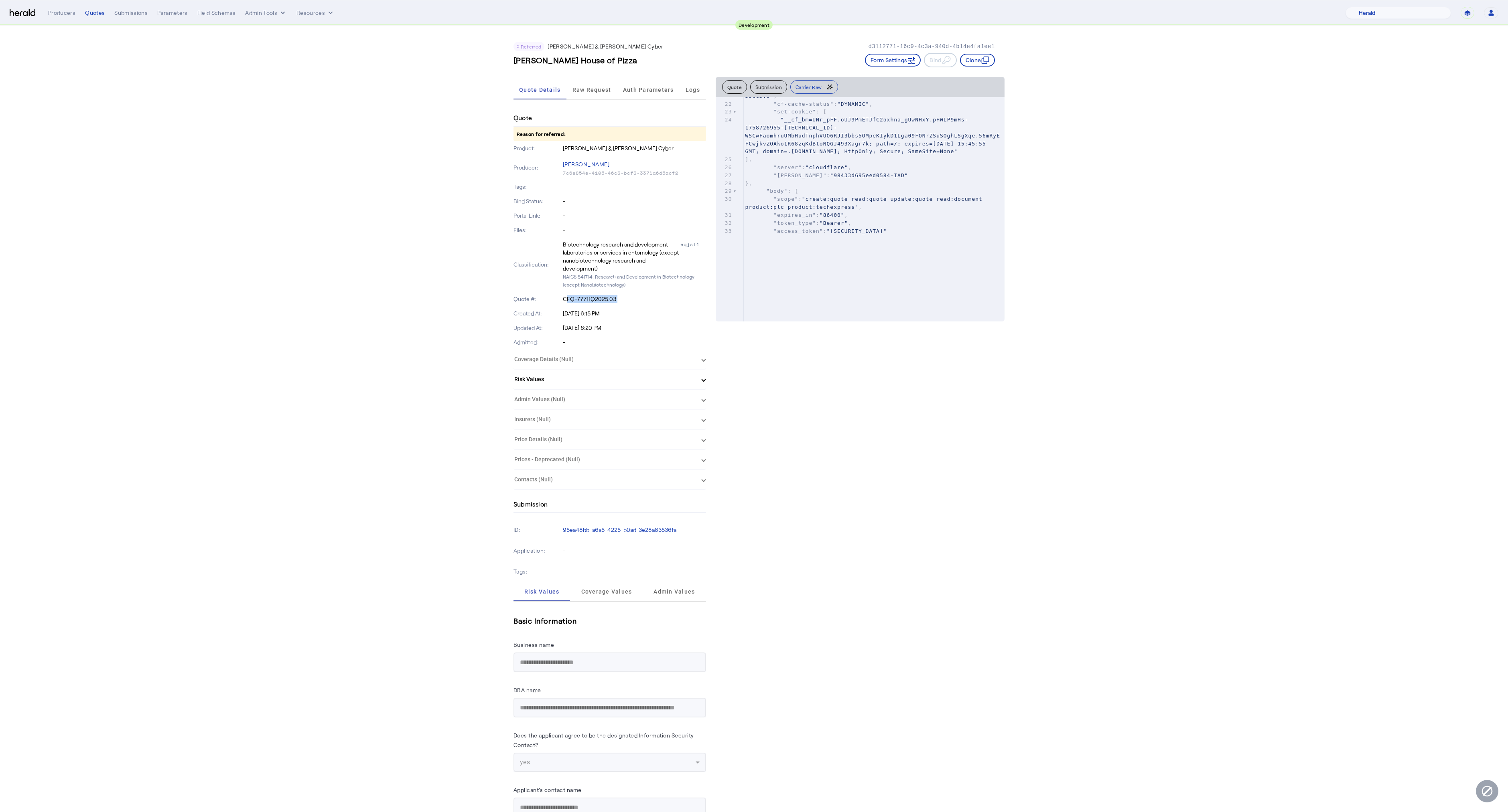
click at [739, 92] on button "Quote" at bounding box center [734, 87] width 25 height 14
click at [522, 296] on p "Quote #:" at bounding box center [537, 299] width 48 height 8
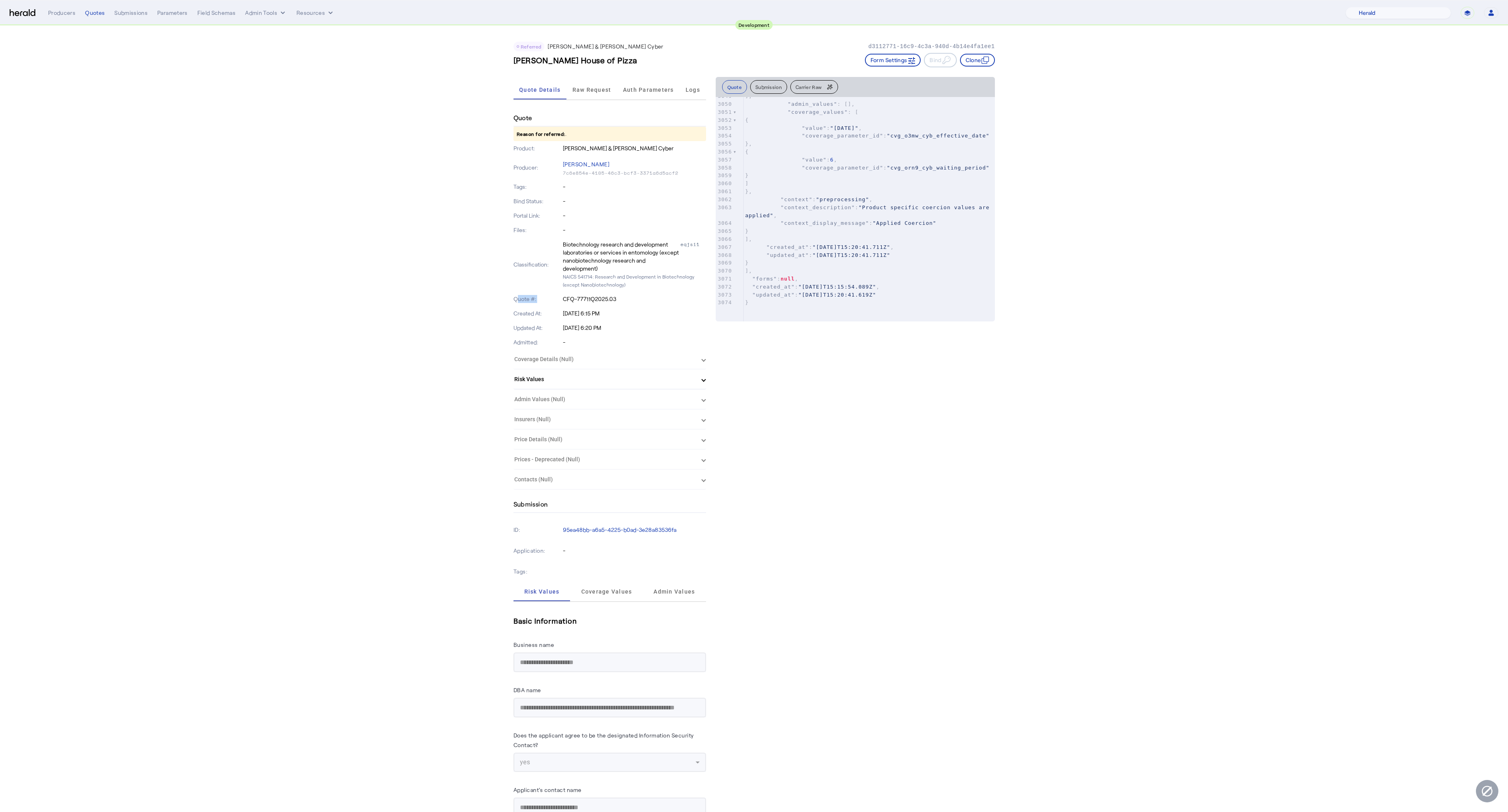
click at [522, 296] on p "Quote #:" at bounding box center [537, 299] width 48 height 8
click at [561, 360] on herald-expansion-panel "Coverage Details (Null)" at bounding box center [610, 359] width 193 height 20
click at [548, 351] on herald-expansion-panel "Coverage Details (Null)" at bounding box center [610, 359] width 193 height 20
click at [538, 383] on mat-panel-title "Risk Values" at bounding box center [605, 380] width 181 height 8
click at [536, 381] on mat-panel-title "Risk Values" at bounding box center [605, 382] width 181 height 8
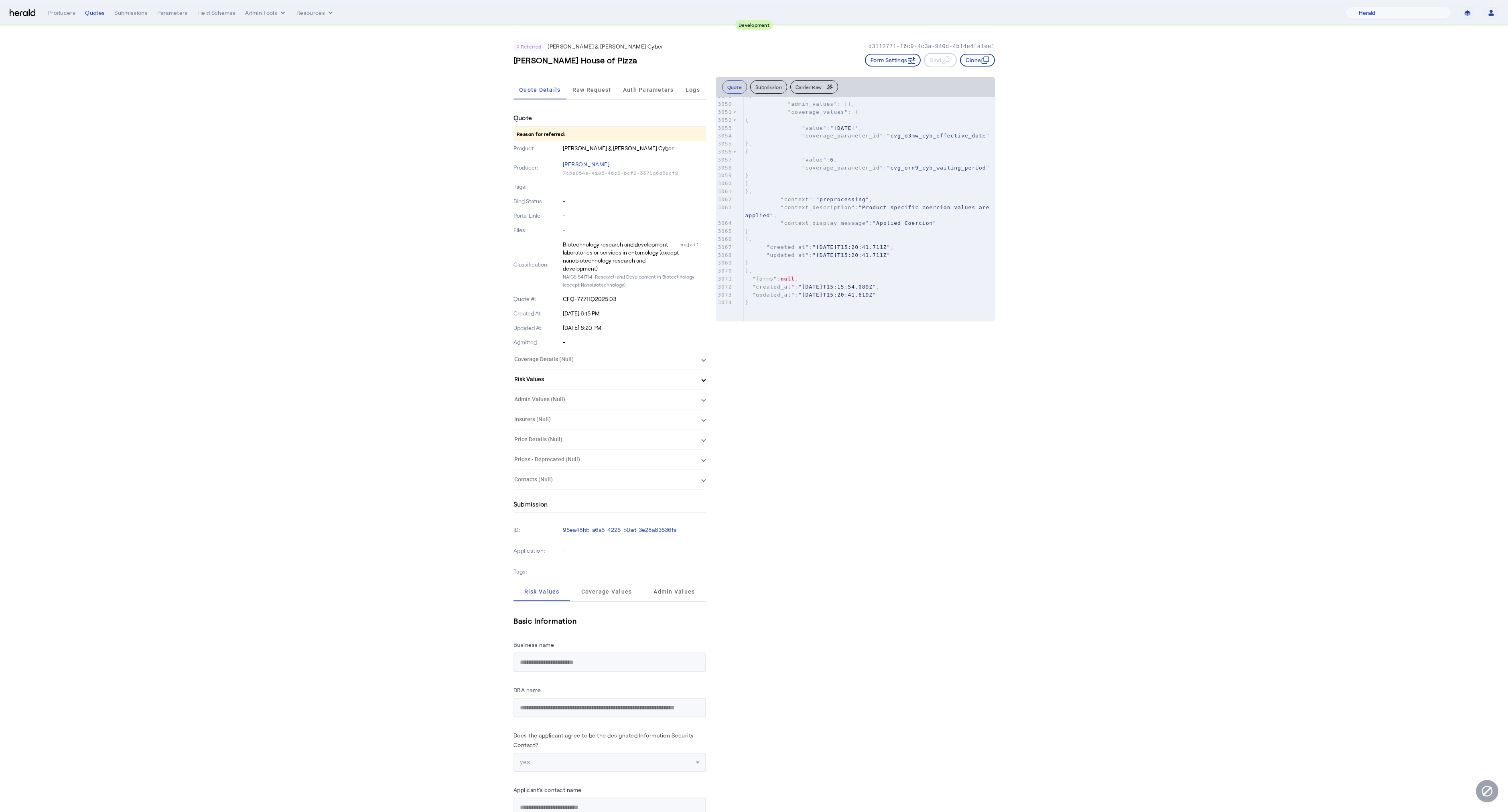
click at [536, 381] on mat-panel-title "Risk Values" at bounding box center [605, 380] width 181 height 8
click at [535, 381] on mat-panel-title "Risk Values" at bounding box center [605, 382] width 181 height 8
click at [541, 481] on herald-expansion-panel "Contacts (Null) Null" at bounding box center [610, 479] width 193 height 20
click at [522, 302] on p "Quote #:" at bounding box center [537, 299] width 48 height 8
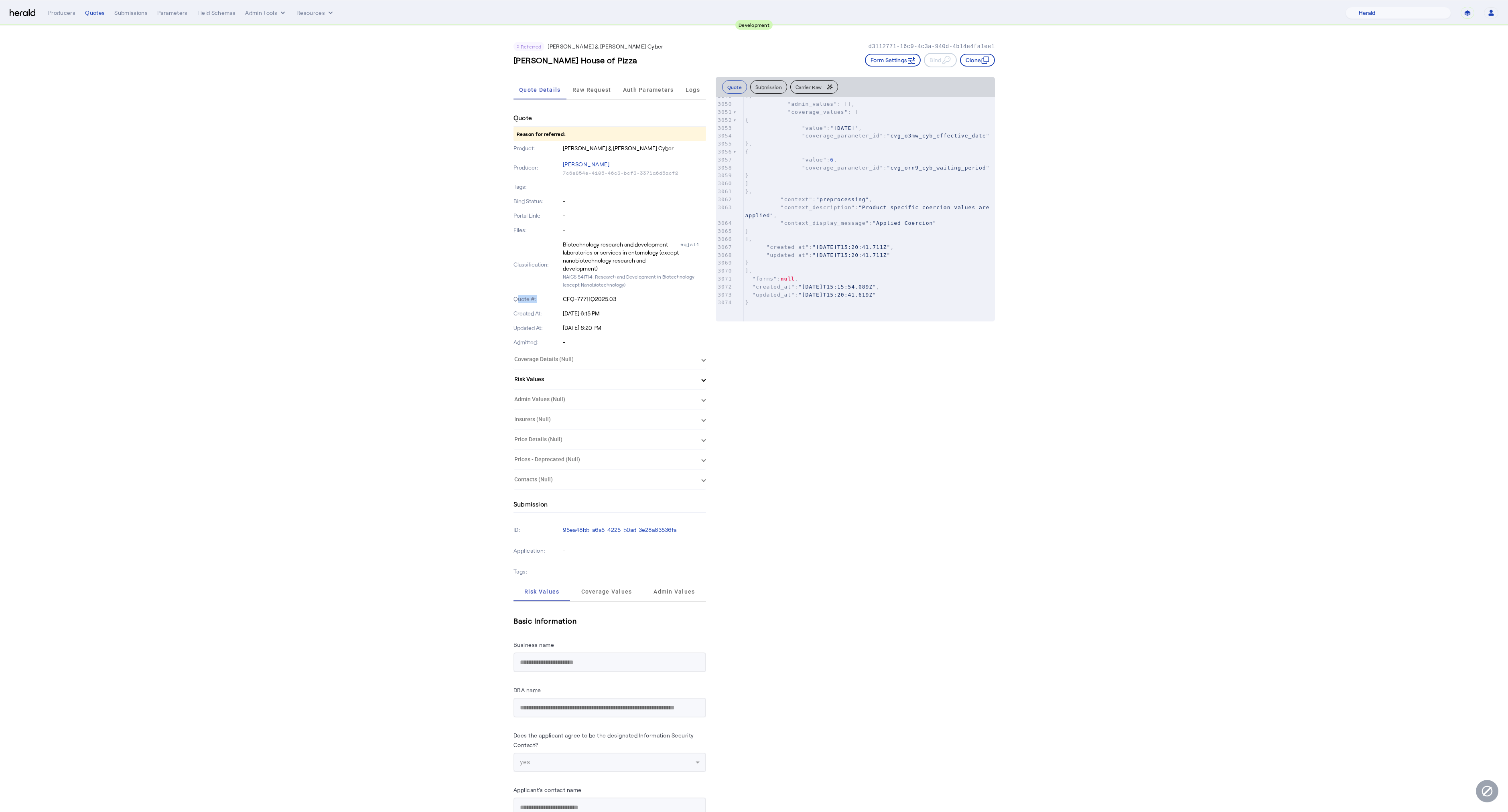
click at [522, 302] on p "Quote #:" at bounding box center [537, 299] width 48 height 8
click at [803, 85] on span "Carrier Raw" at bounding box center [808, 87] width 26 height 5
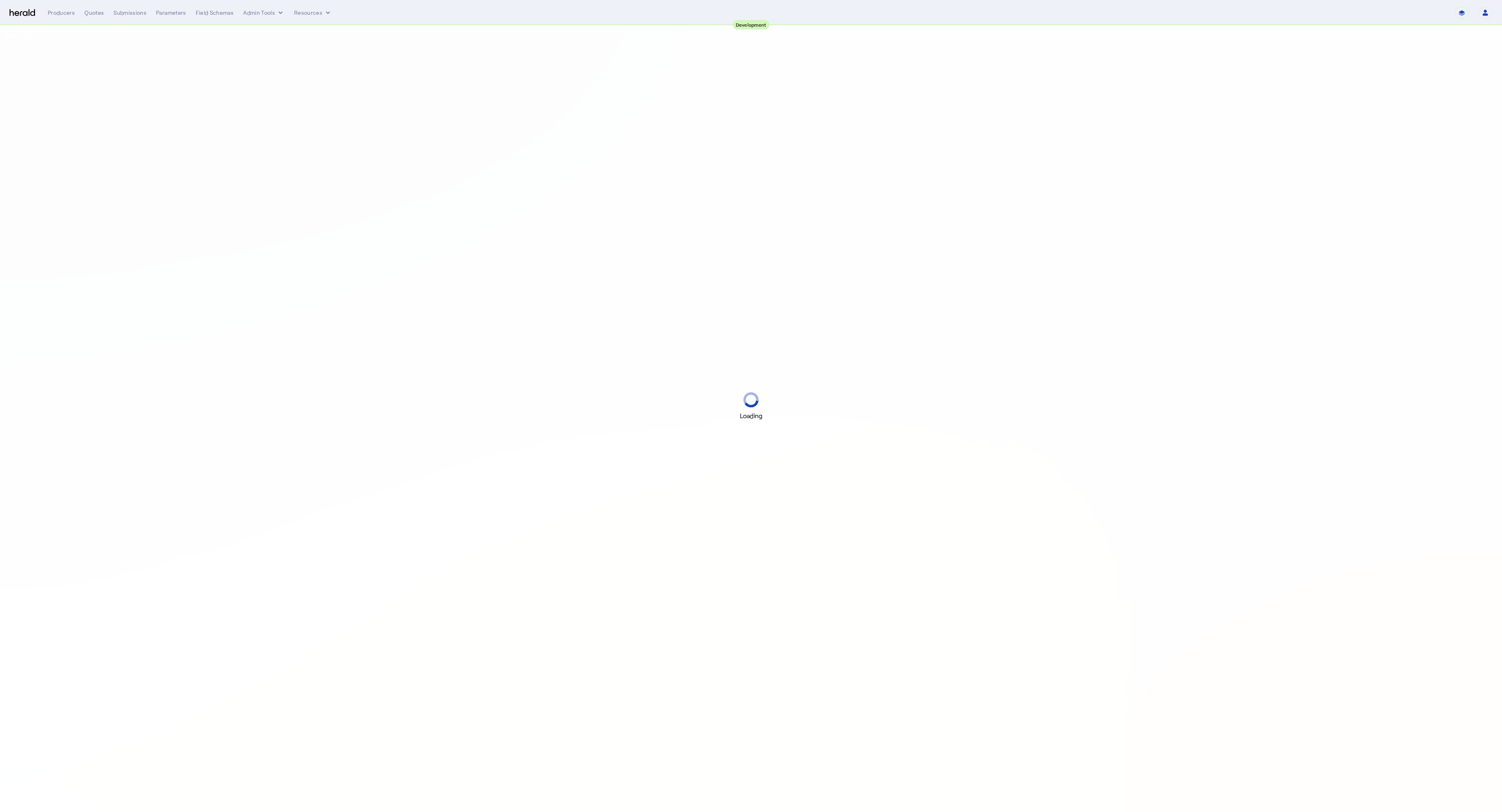
select select "pfm_2v8p_herald_api"
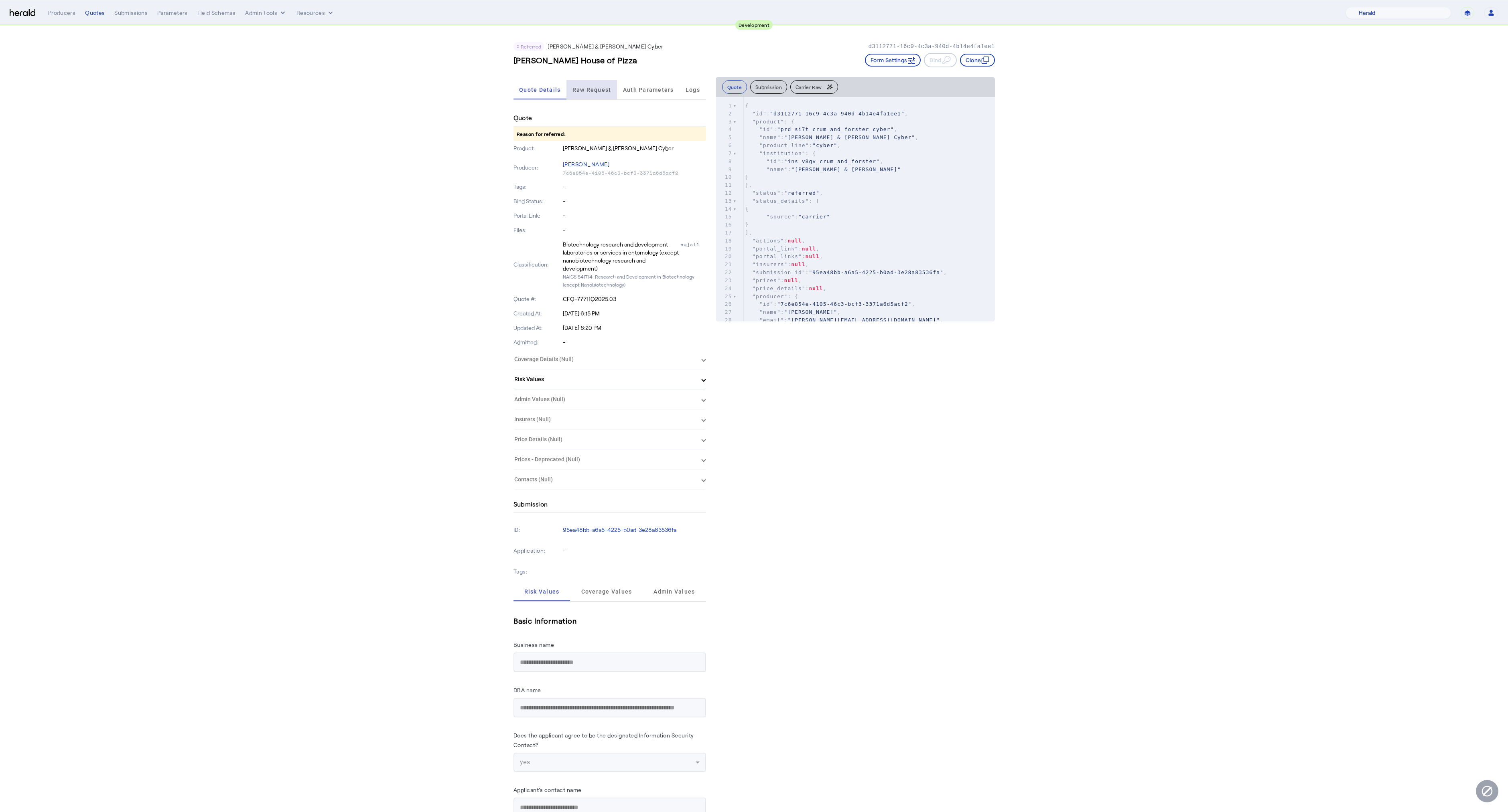
click at [597, 94] on span "Raw Request" at bounding box center [592, 90] width 39 height 19
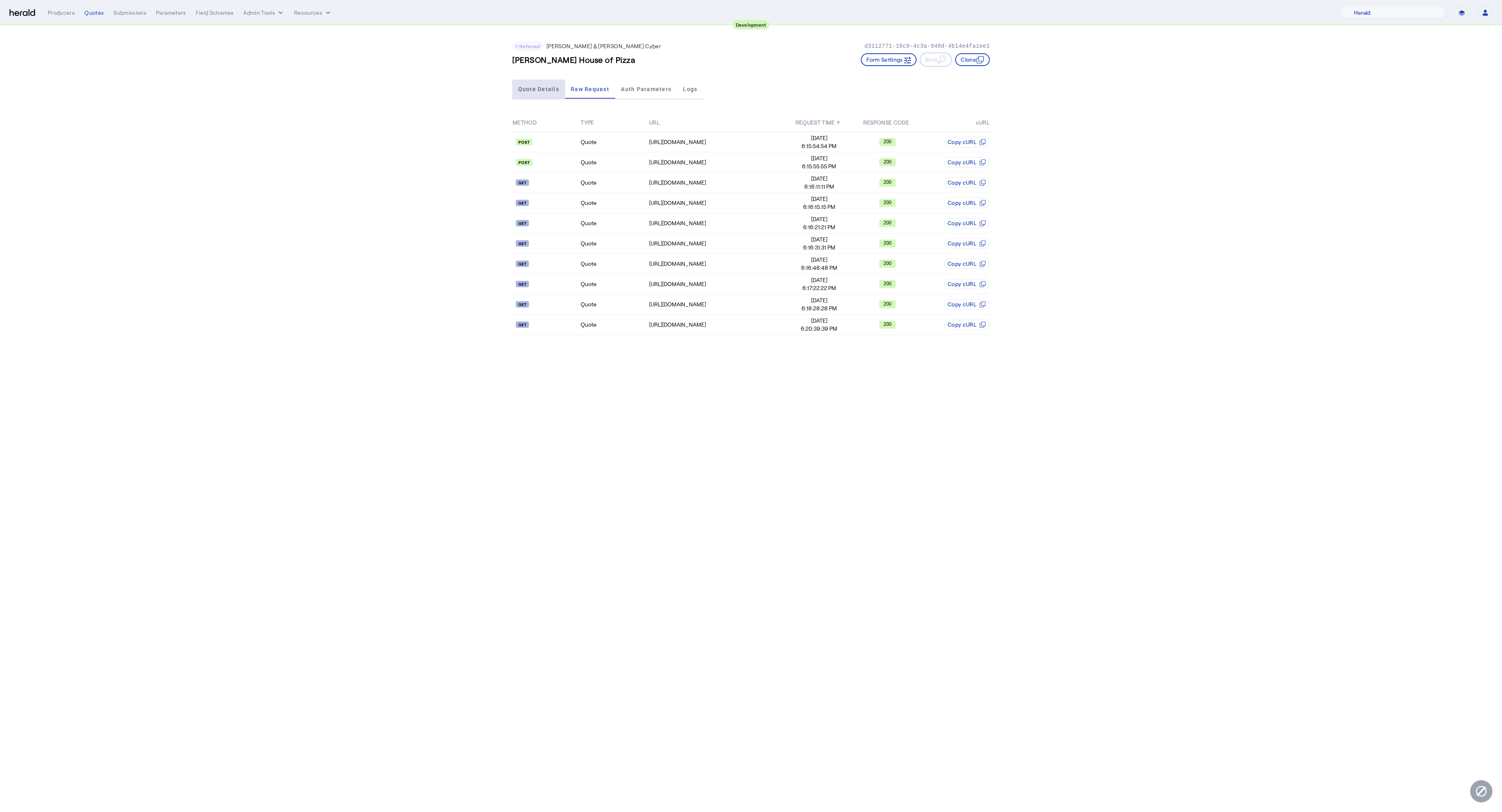
click at [545, 94] on span "Quote Details" at bounding box center [538, 89] width 41 height 19
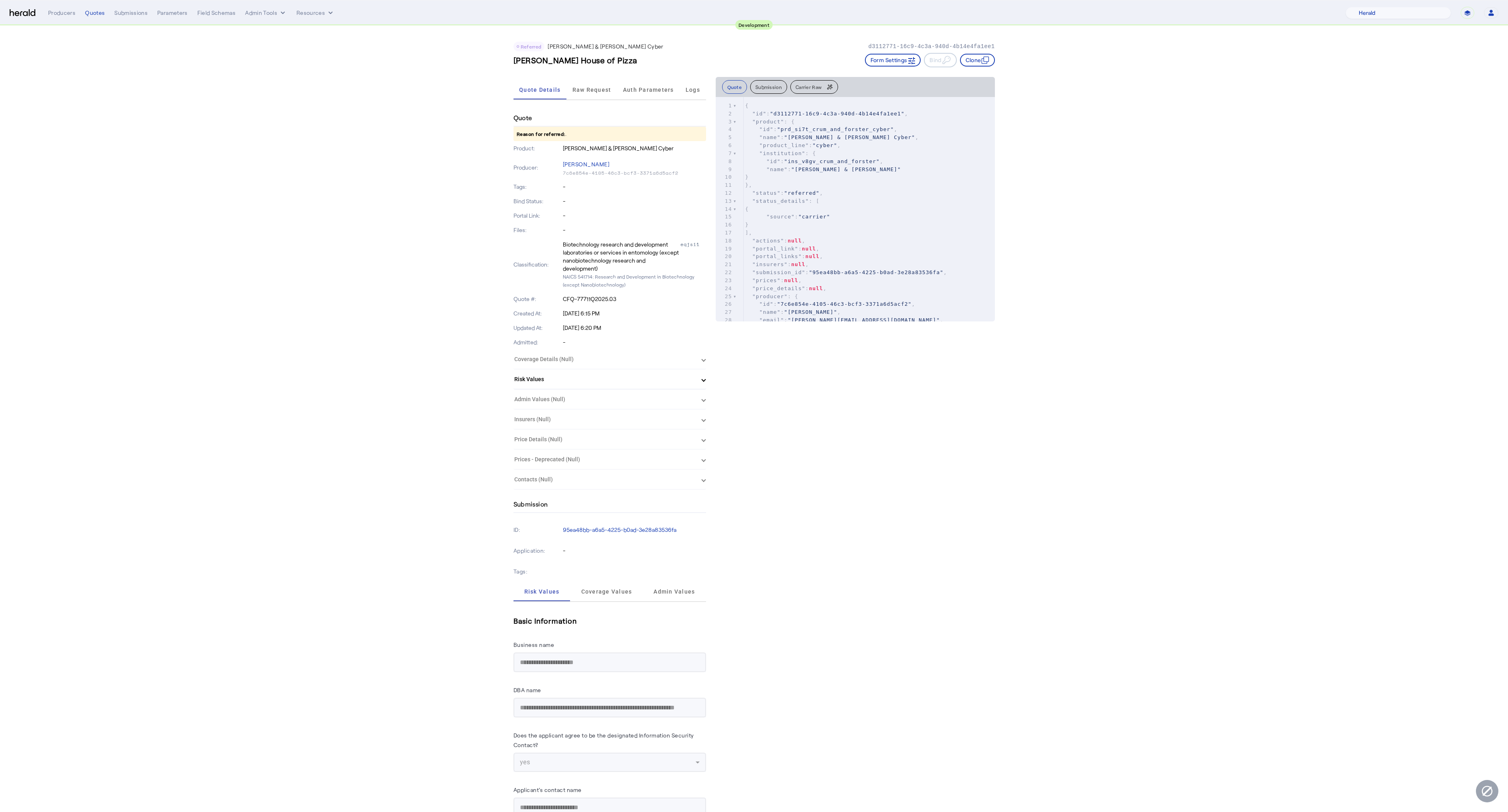
click at [790, 145] on span ""product_line"" at bounding box center [783, 145] width 49 height 6
type textarea "**********"
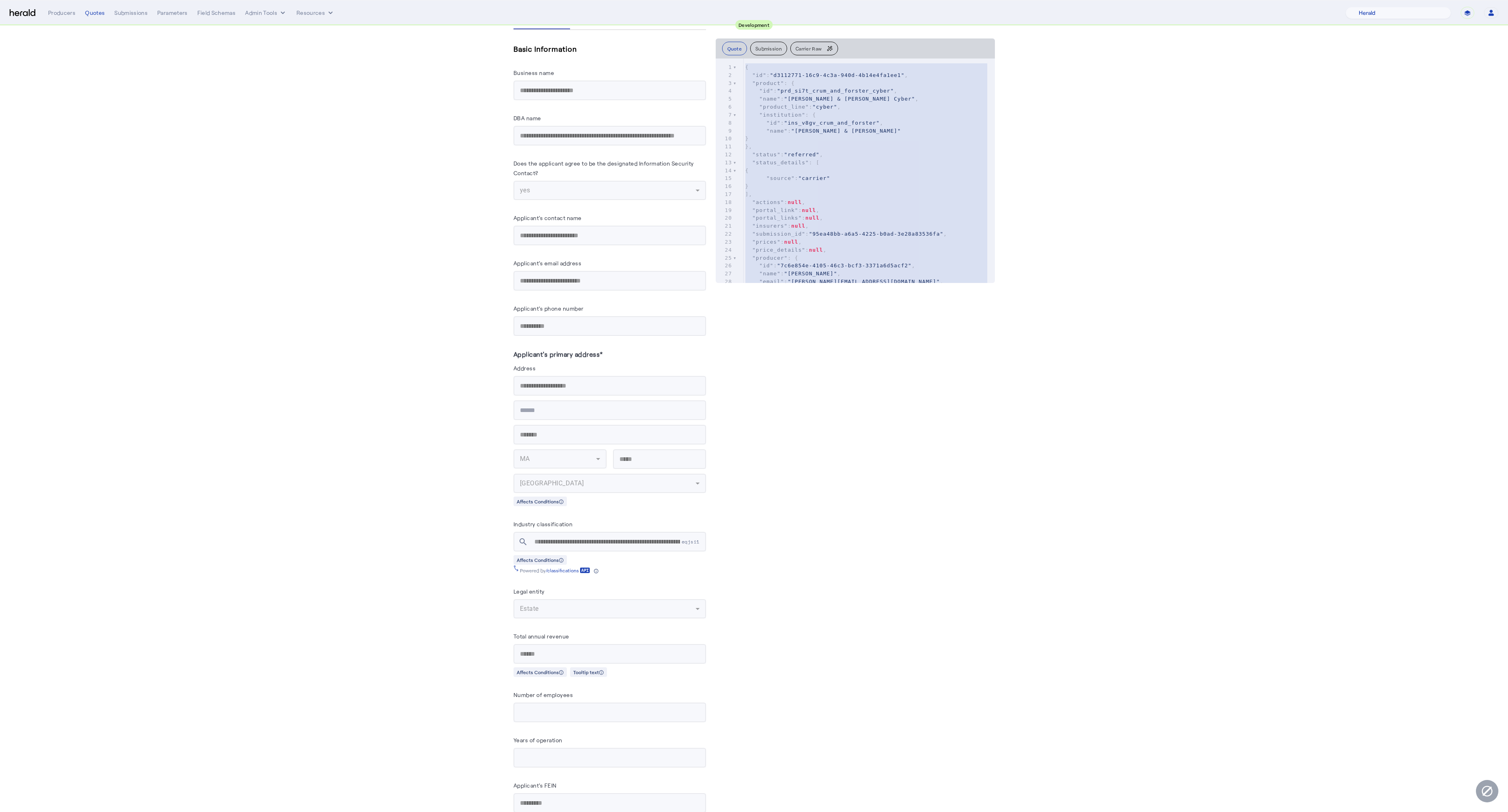
scroll to position [577, 0]
click at [549, 628] on label "Total annual revenue" at bounding box center [541, 631] width 56 height 6
copy label "Total annual revenue"
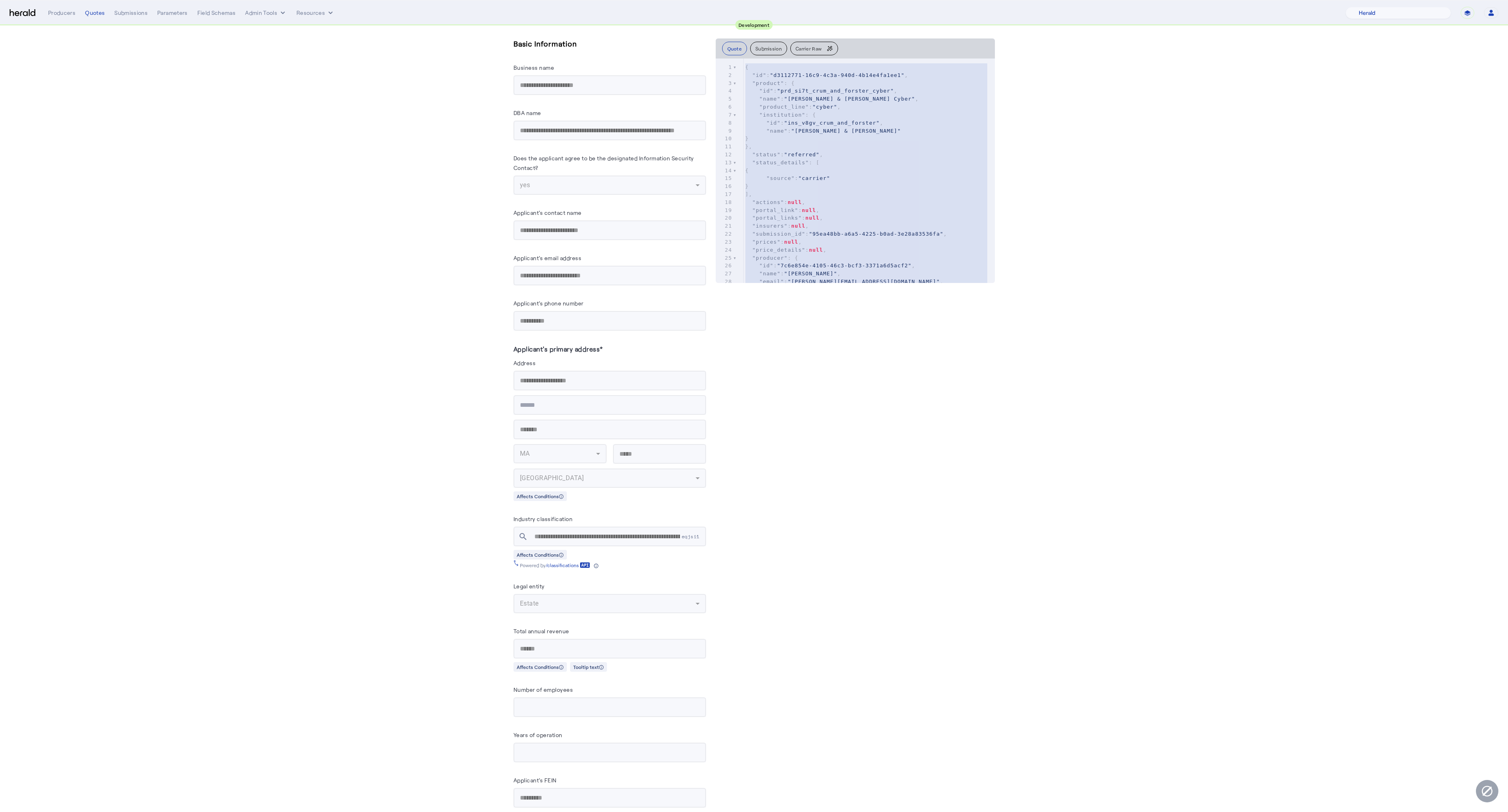
click at [520, 646] on mat-form-field "******" at bounding box center [610, 648] width 193 height 19
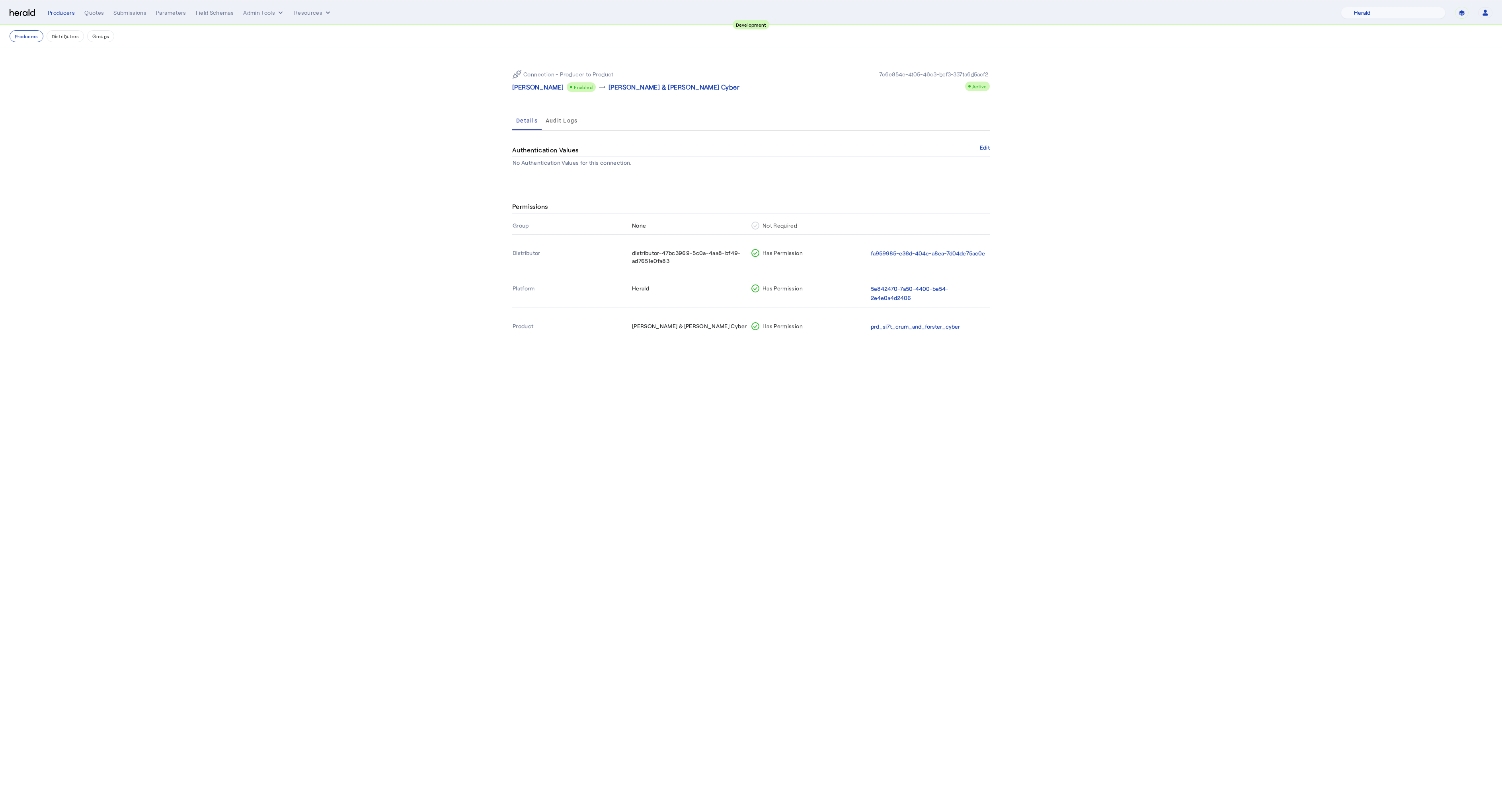
select select "pfm_2v8p_herald_api"
